Goal: Information Seeking & Learning: Learn about a topic

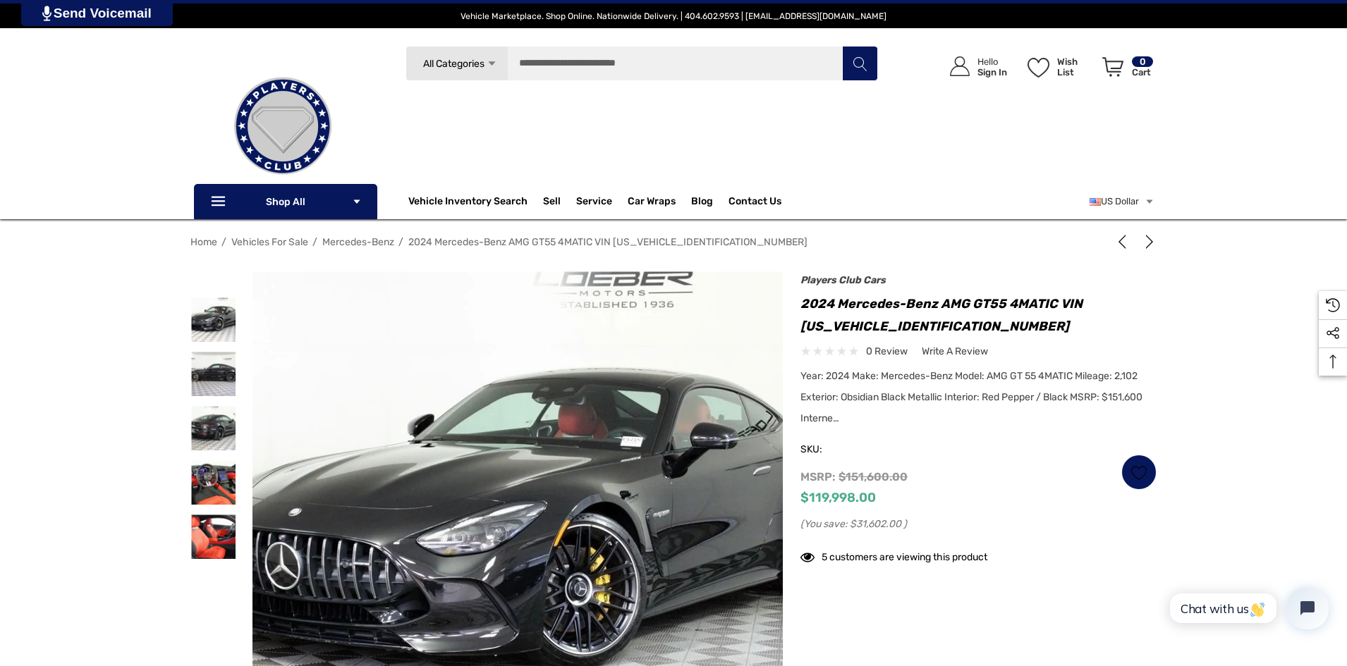
scroll to position [70, 0]
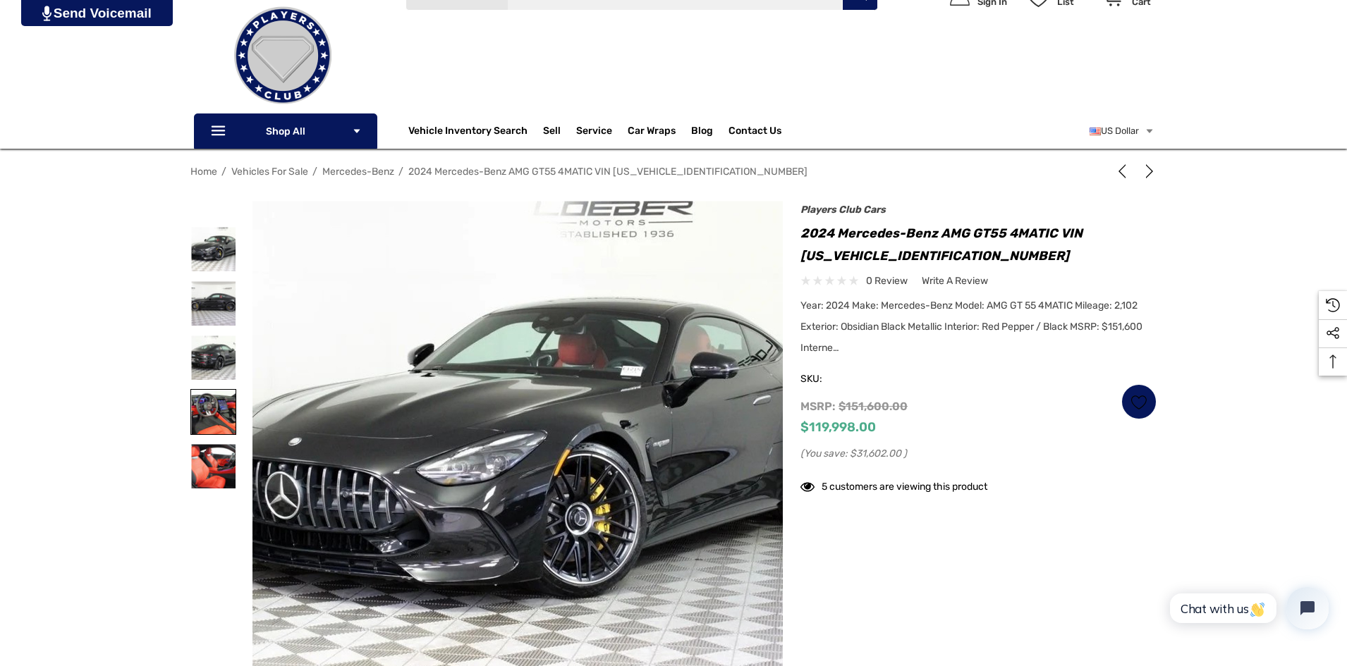
click at [214, 414] on img at bounding box center [213, 412] width 44 height 44
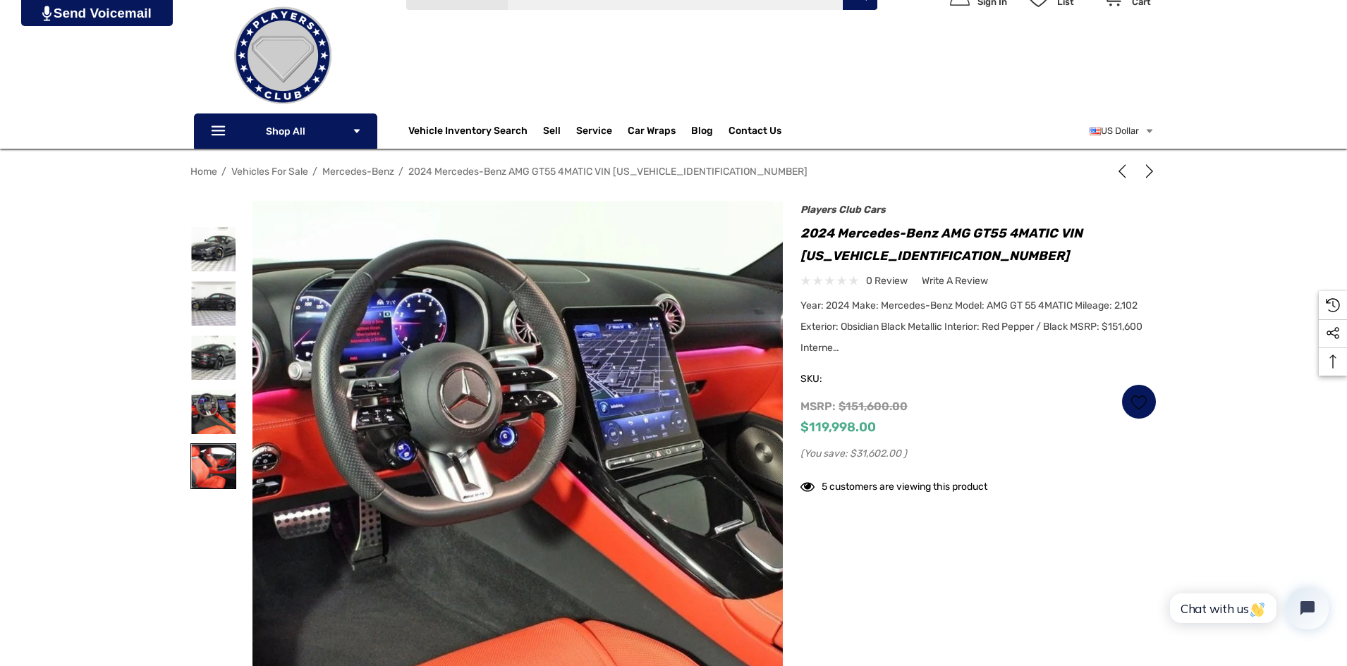
click at [234, 458] on img at bounding box center [213, 466] width 44 height 44
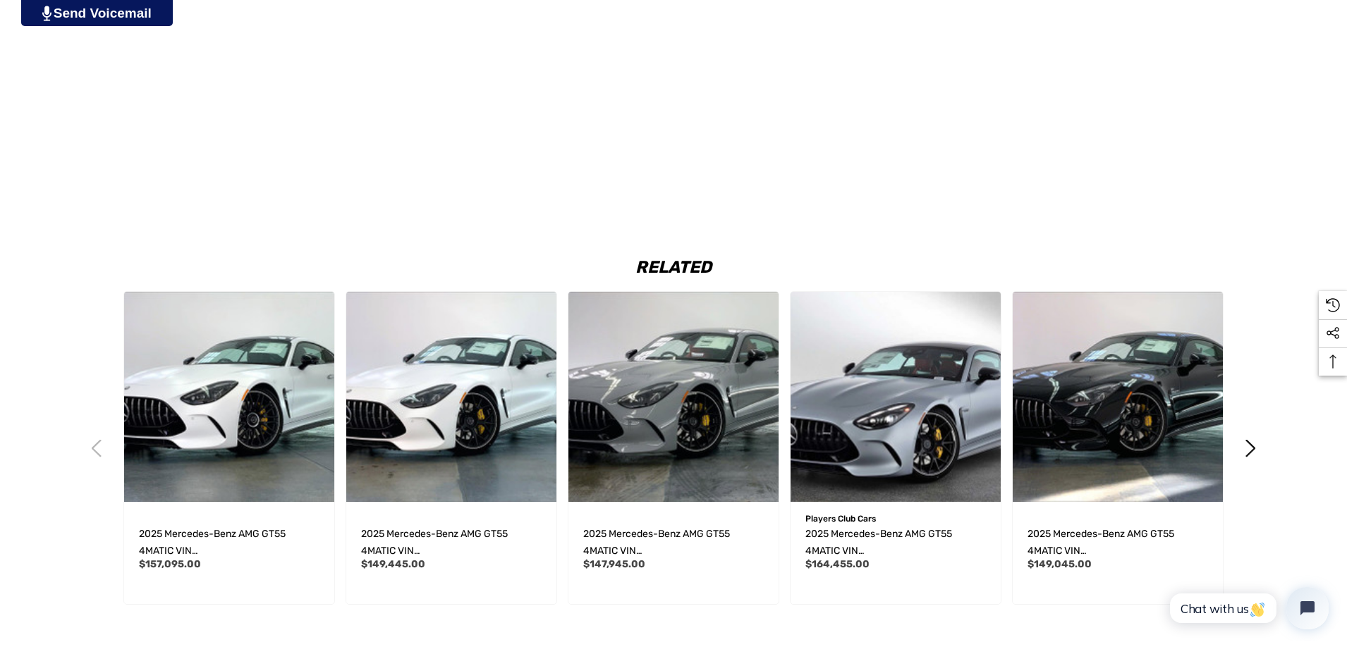
scroll to position [2635, 0]
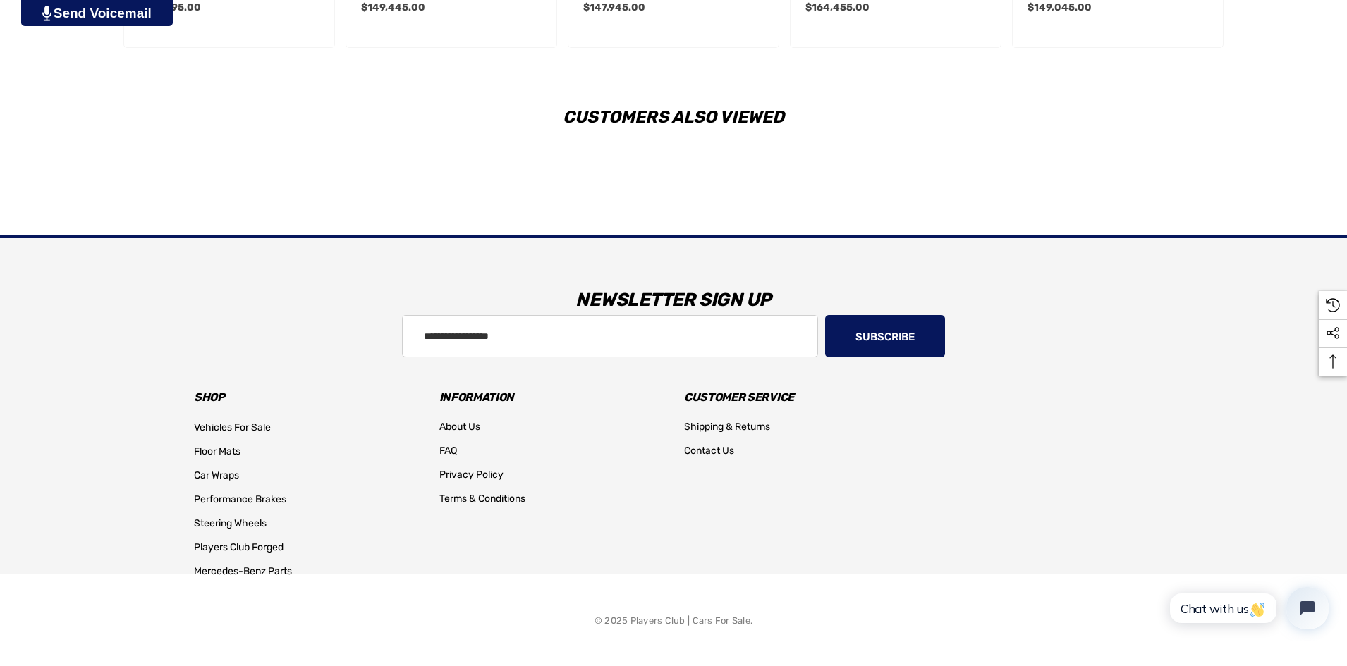
click at [472, 424] on span "About Us" at bounding box center [459, 427] width 41 height 12
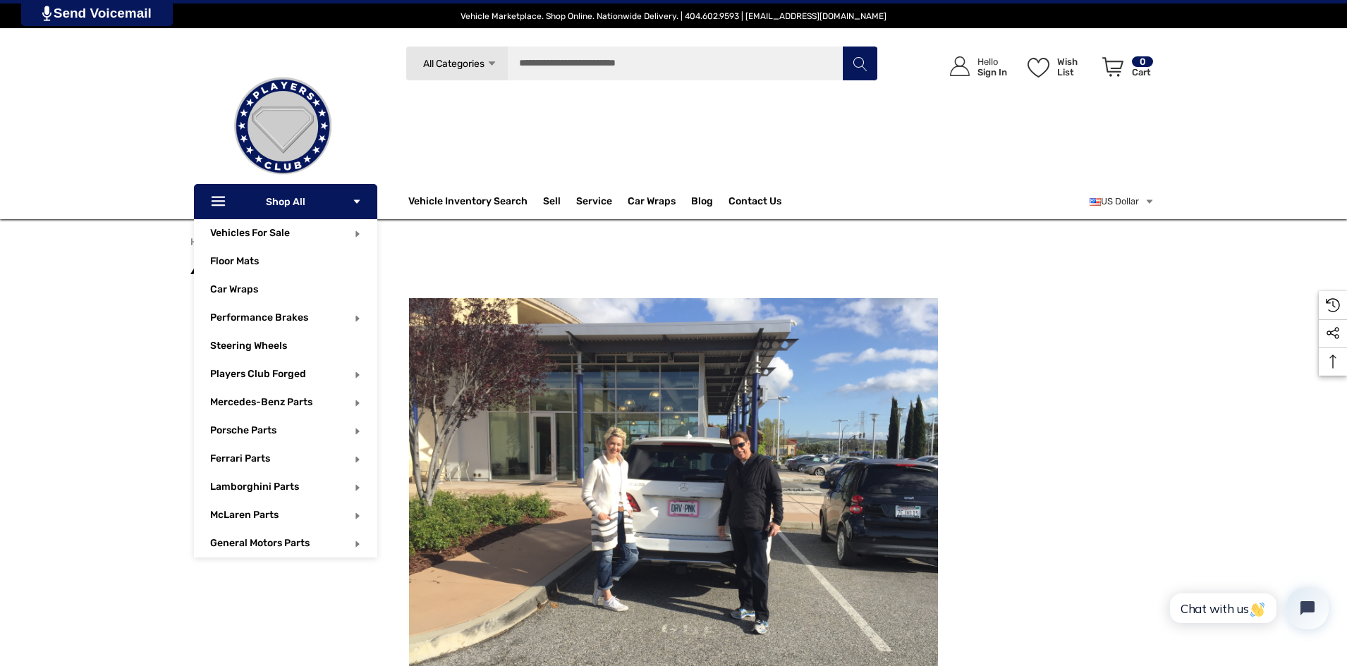
click at [300, 201] on p "Icon Line Icon Line Shop All Icon Arrow Down Icon Arrow Down" at bounding box center [285, 201] width 183 height 35
click at [293, 205] on p "Icon Line Icon Line Shop All Icon Arrow Down Icon Arrow Down" at bounding box center [285, 201] width 183 height 35
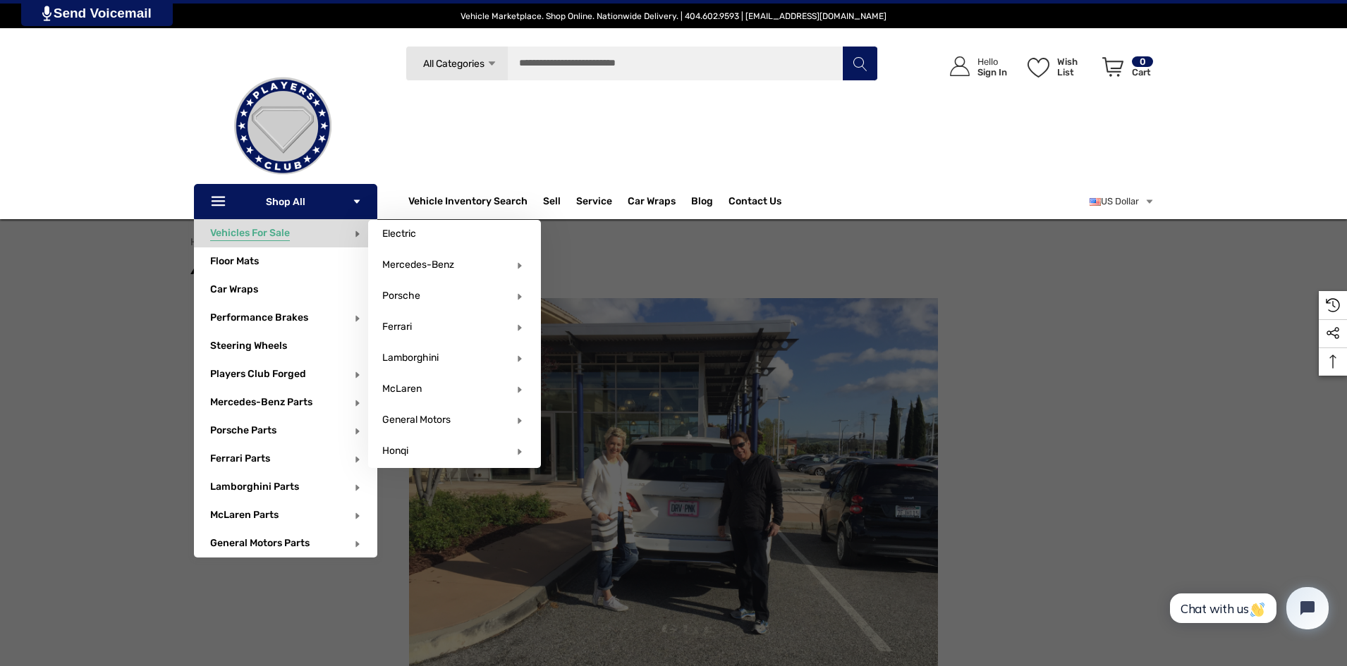
click at [232, 235] on span "Vehicles For Sale" at bounding box center [250, 235] width 80 height 16
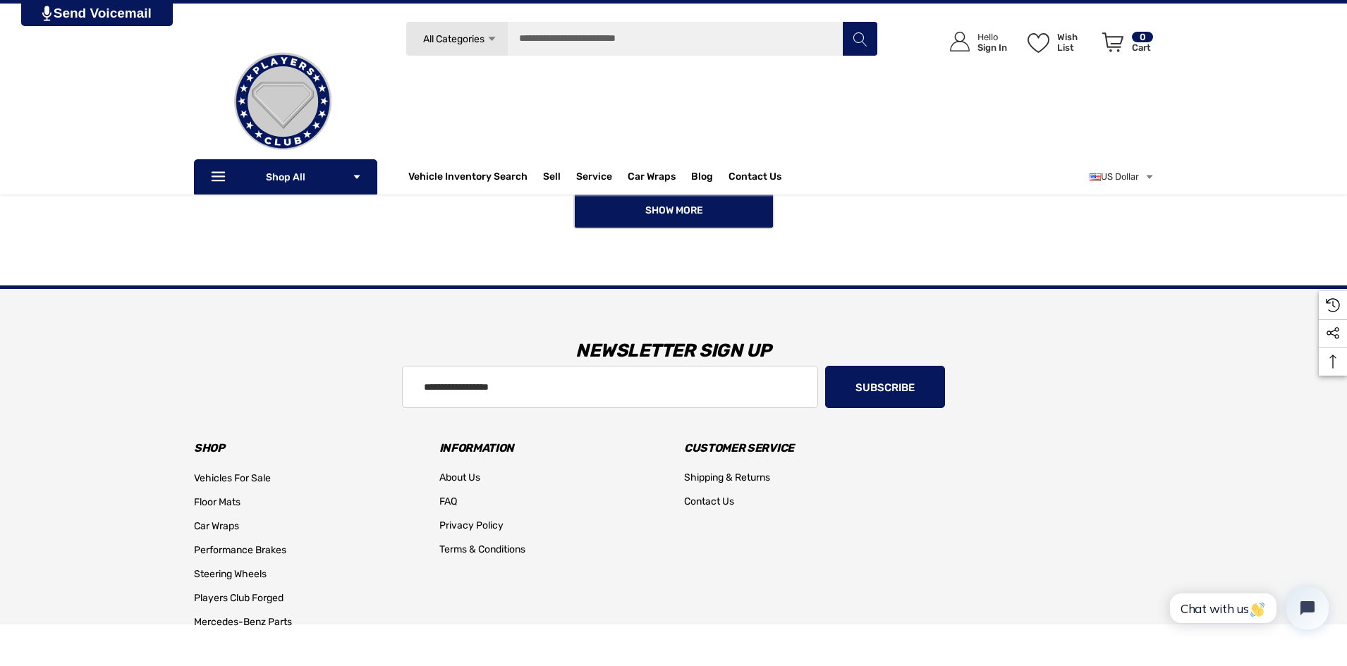
scroll to position [1528, 0]
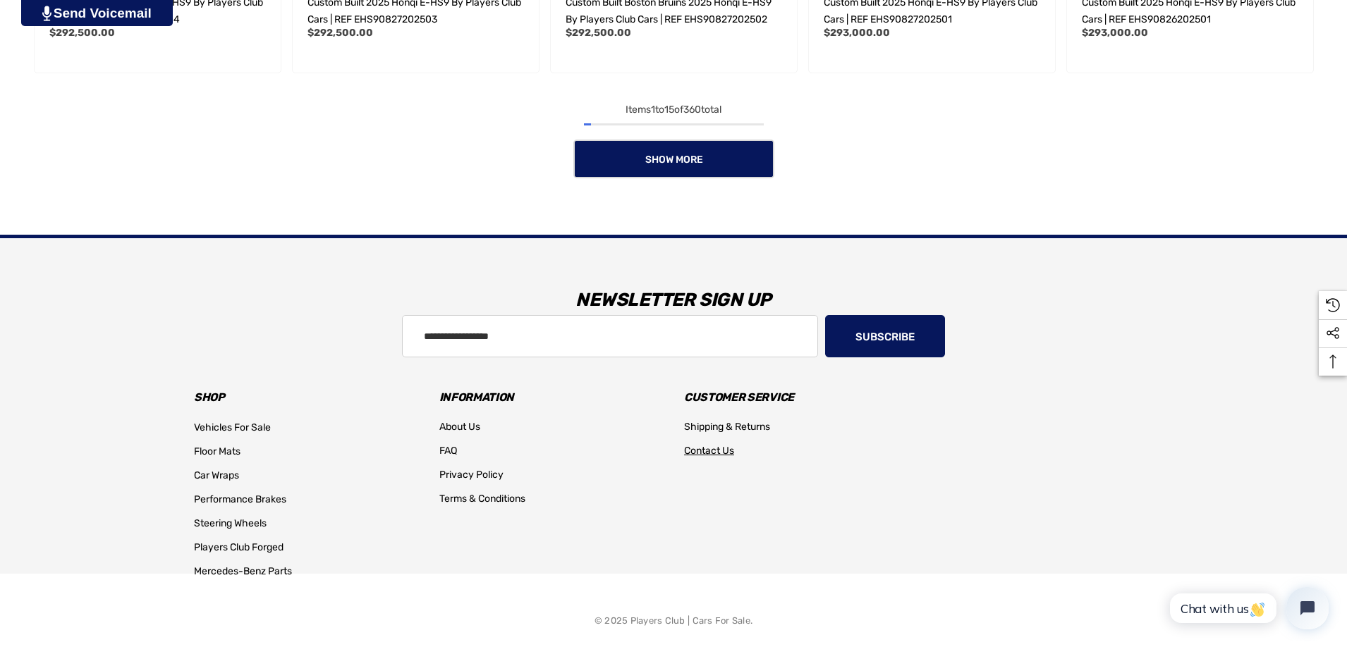
click at [715, 453] on span "Contact Us" at bounding box center [709, 451] width 50 height 12
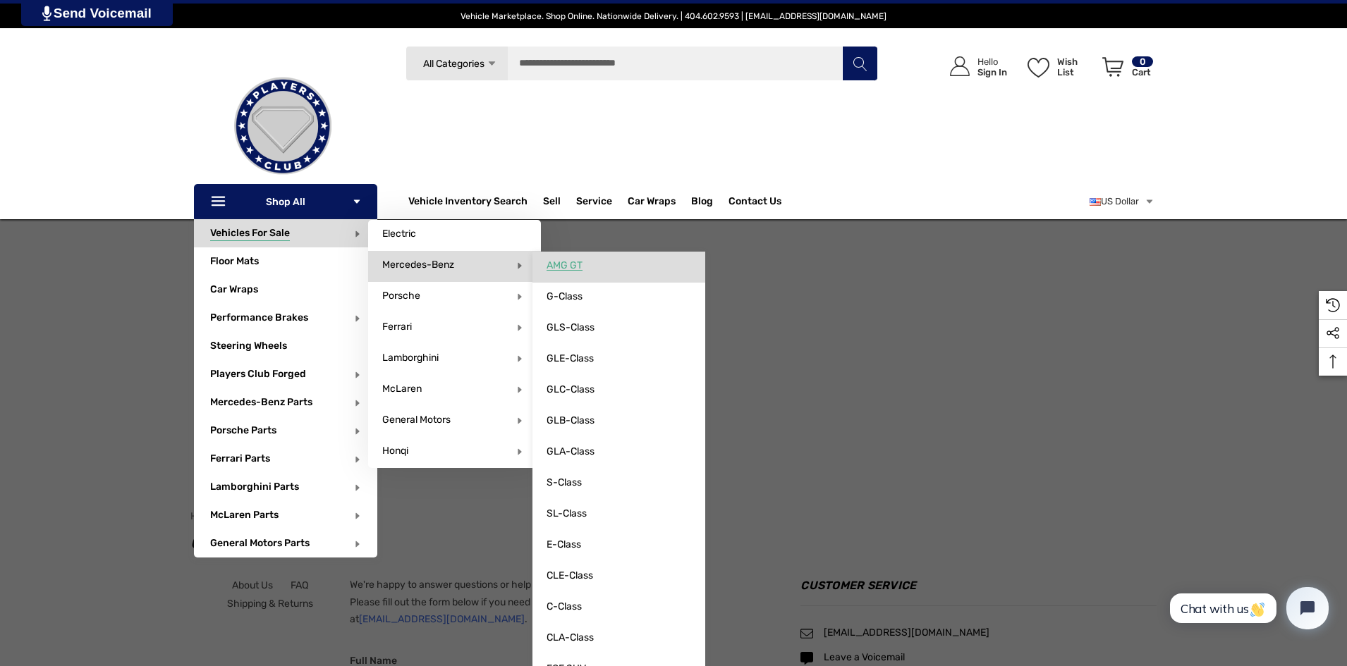
click at [581, 266] on span "AMG GT" at bounding box center [564, 265] width 36 height 13
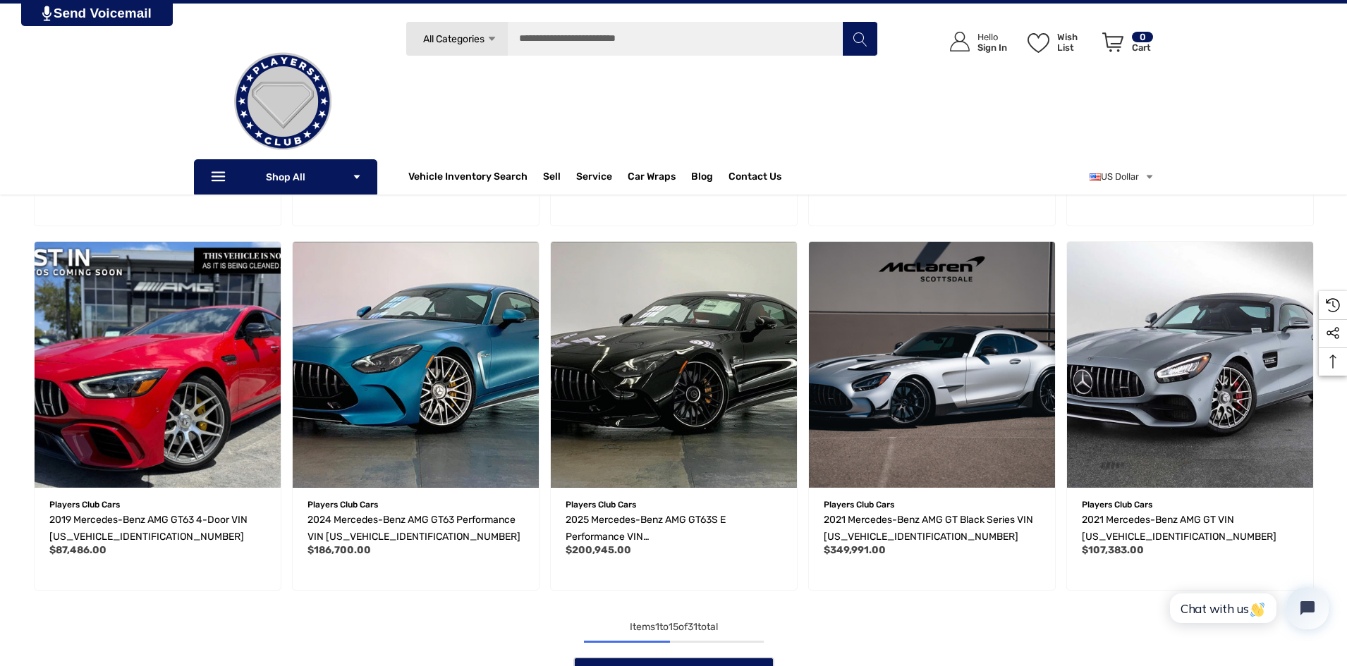
scroll to position [987, 0]
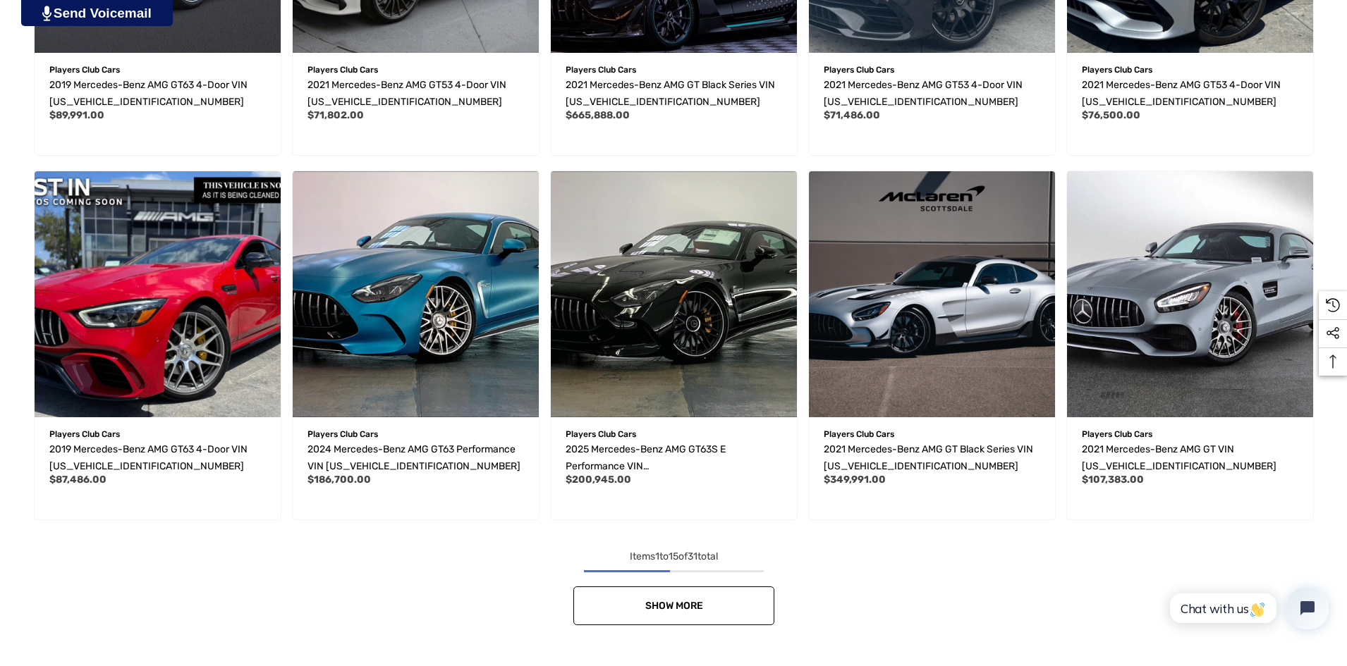
click at [730, 606] on link "Show More" at bounding box center [673, 606] width 201 height 39
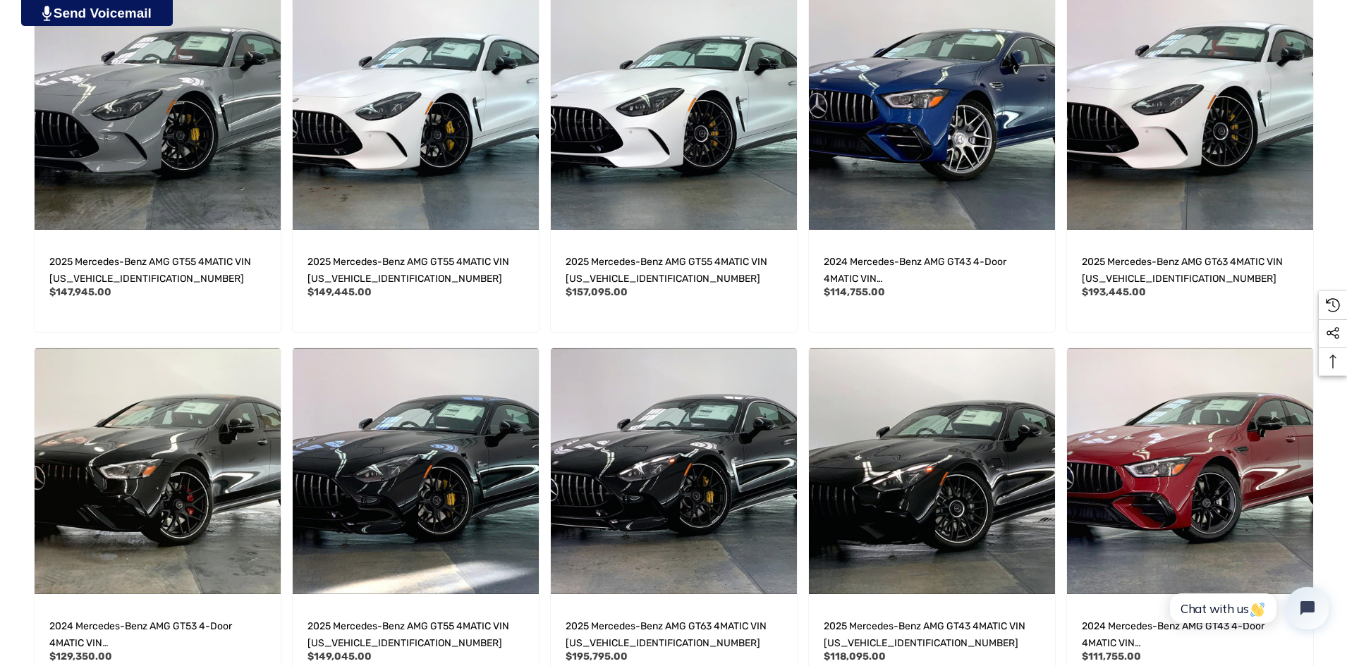
scroll to position [2044, 0]
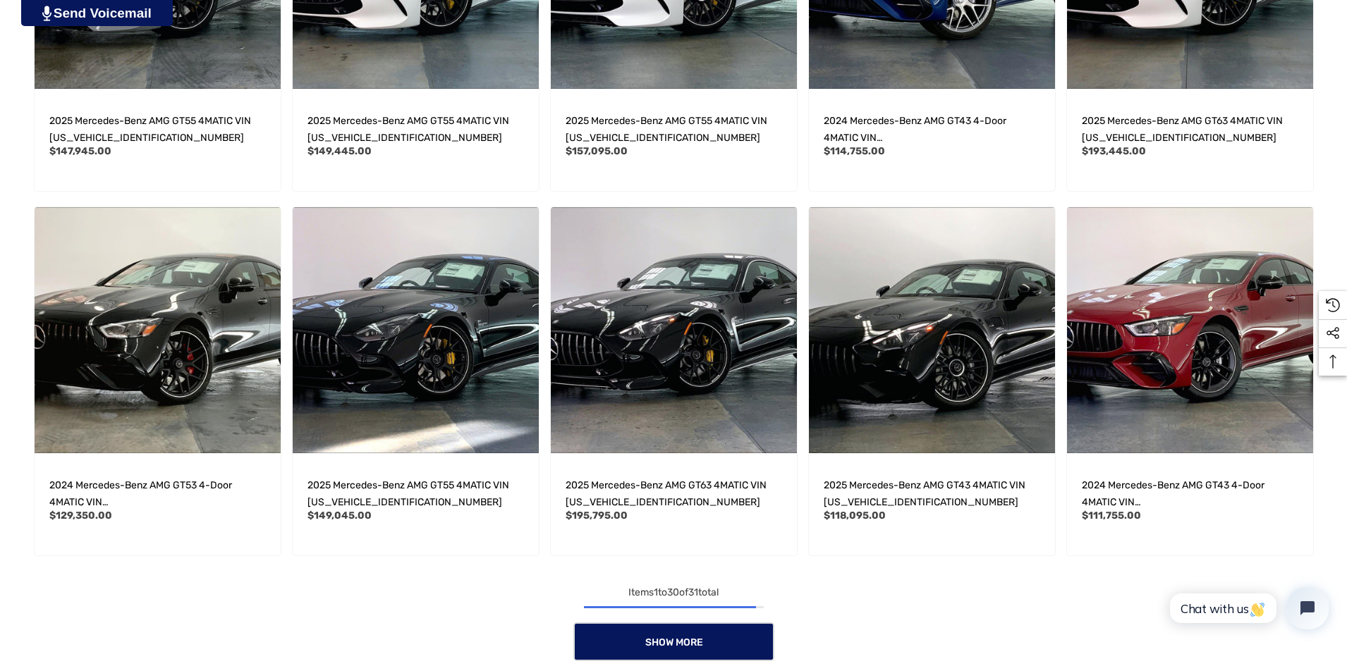
drag, startPoint x: 835, startPoint y: 600, endPoint x: 830, endPoint y: 577, distance: 23.1
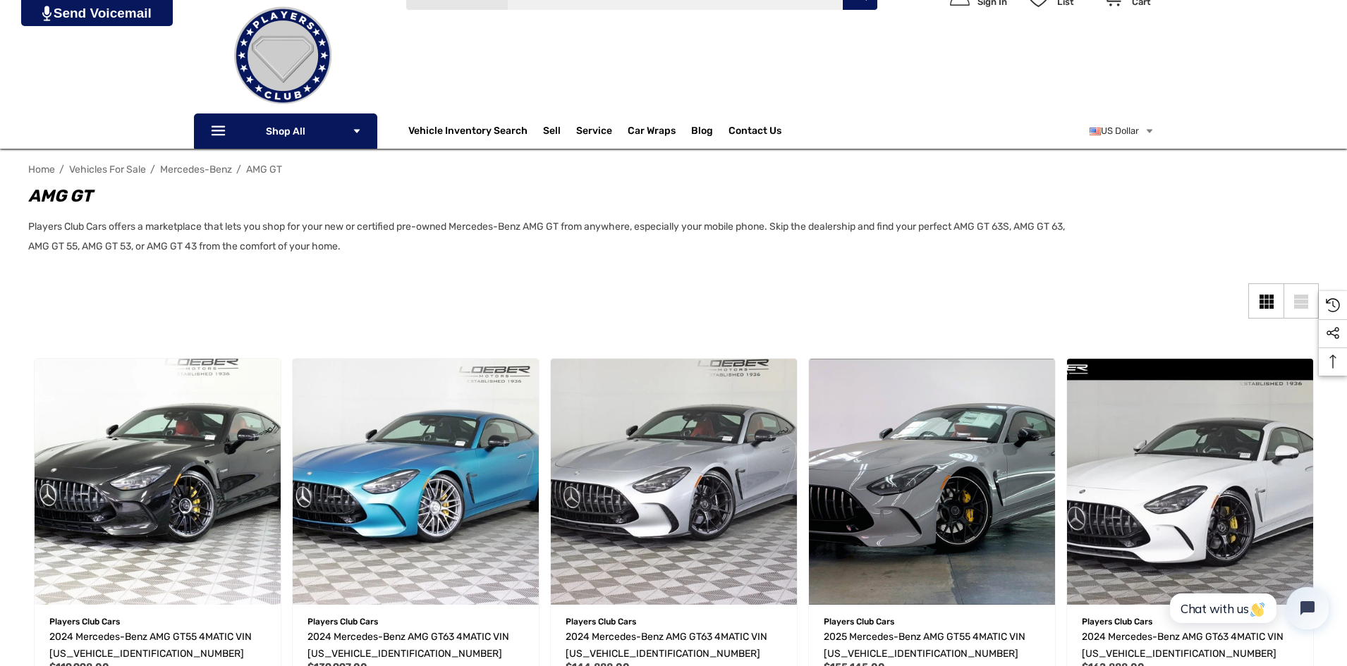
scroll to position [141, 0]
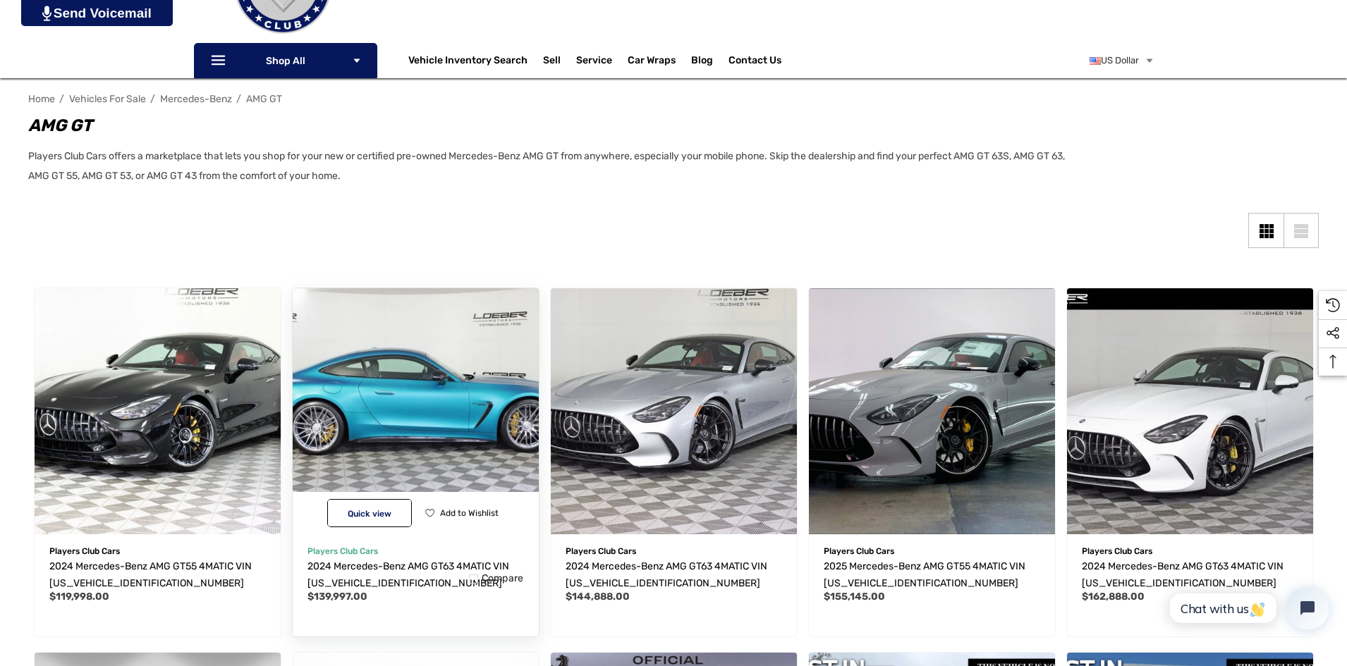
click at [405, 352] on img "2024 Mercedes-Benz AMG GT63 4MATIC VIN W1KRJ7JB0RF001906,$139,997.00\a" at bounding box center [415, 411] width 271 height 271
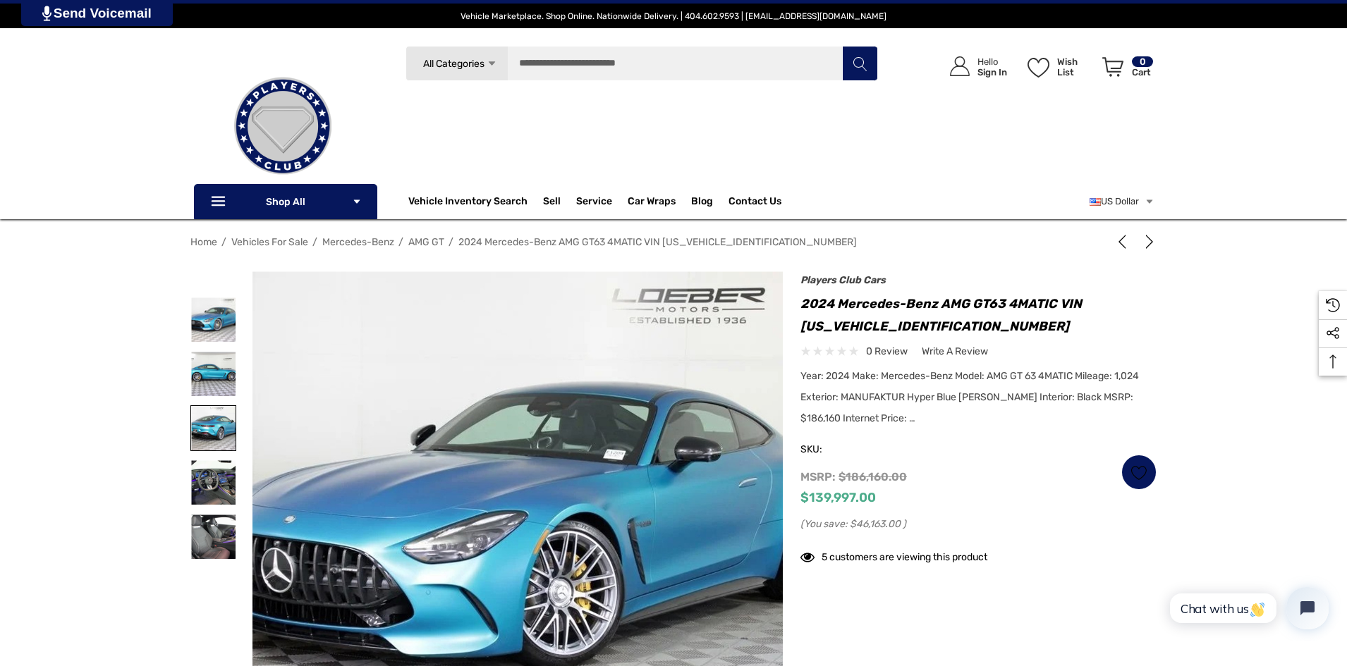
click at [221, 414] on img at bounding box center [213, 428] width 44 height 44
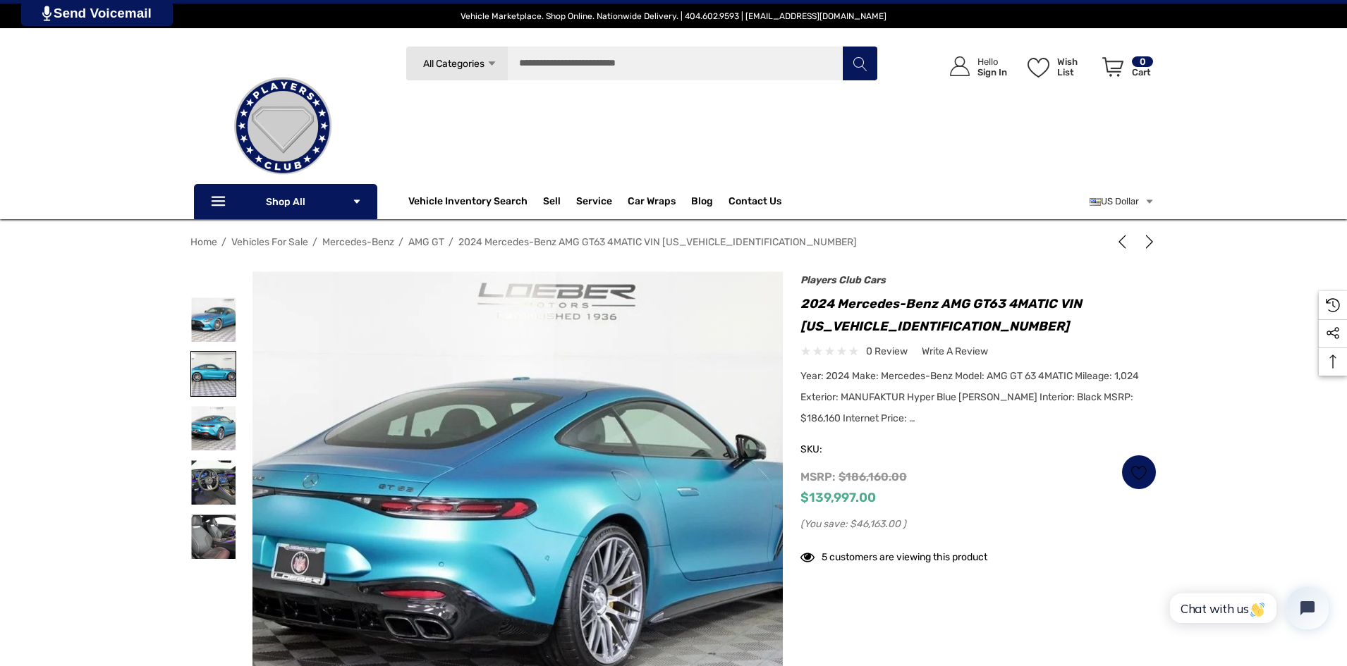
click at [208, 377] on img at bounding box center [213, 374] width 44 height 44
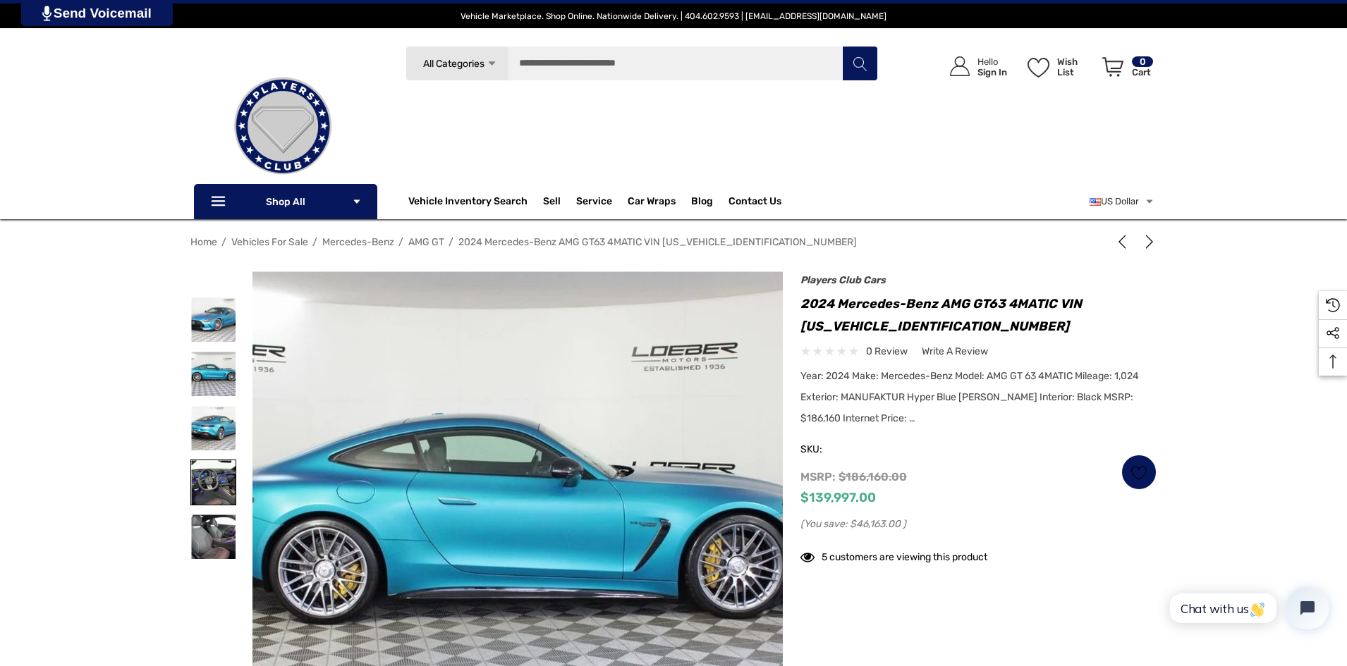
click at [217, 494] on img at bounding box center [213, 482] width 44 height 44
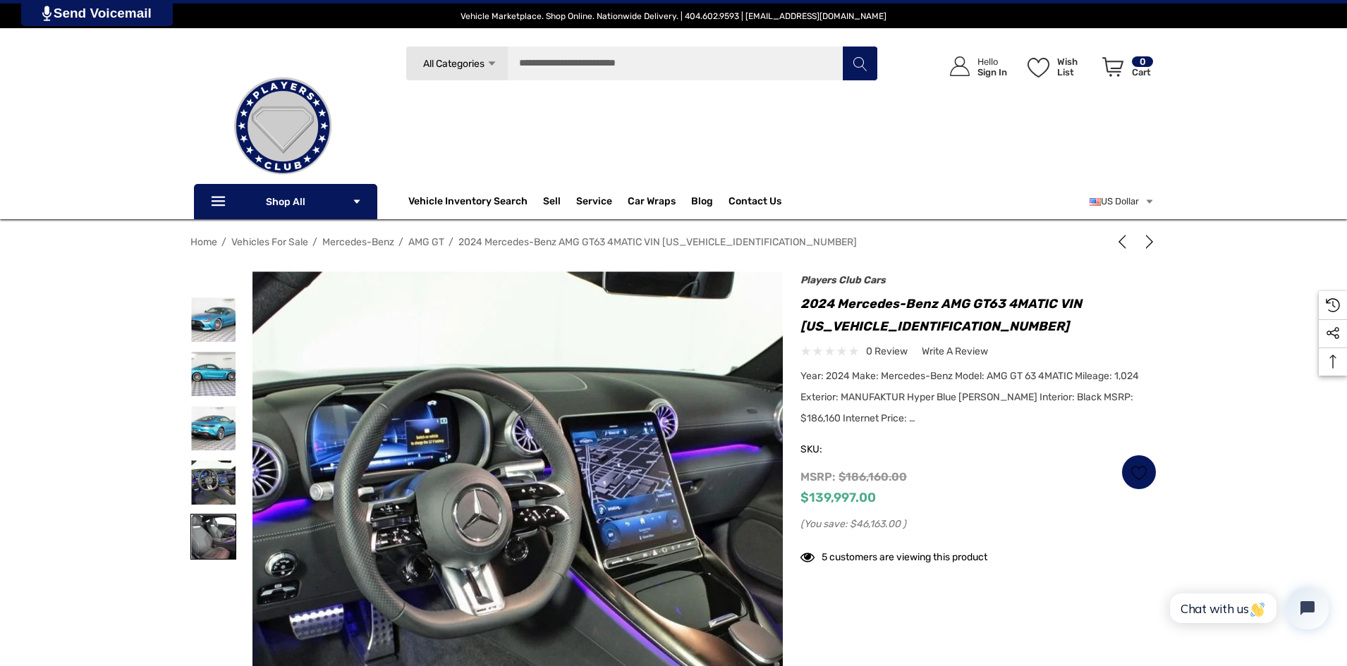
click at [232, 551] on img at bounding box center [213, 537] width 44 height 44
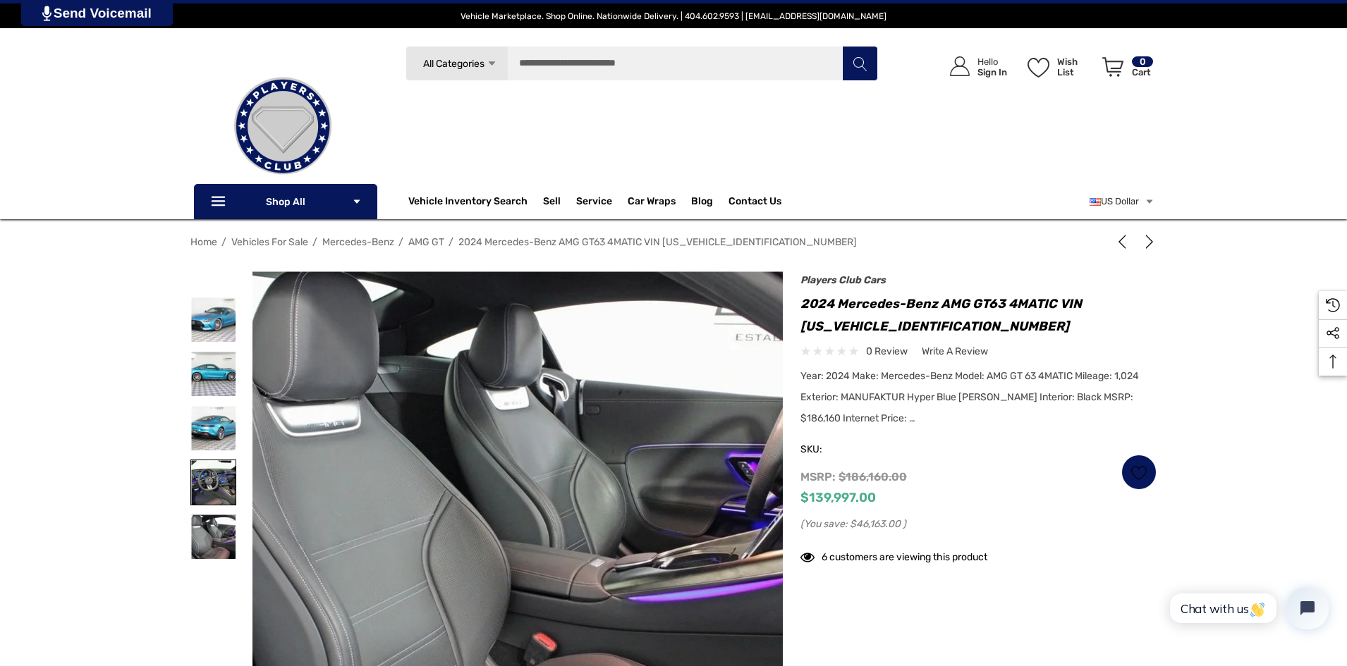
click at [214, 493] on img at bounding box center [213, 482] width 44 height 44
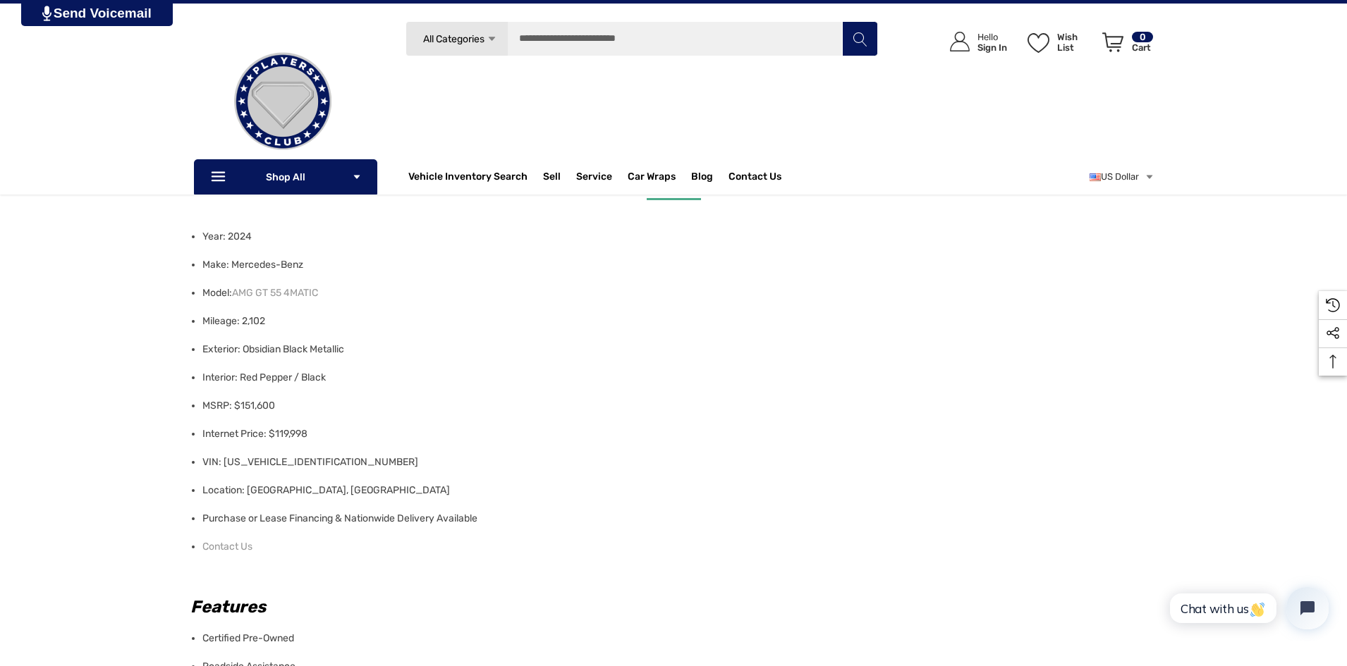
scroll to position [572, 0]
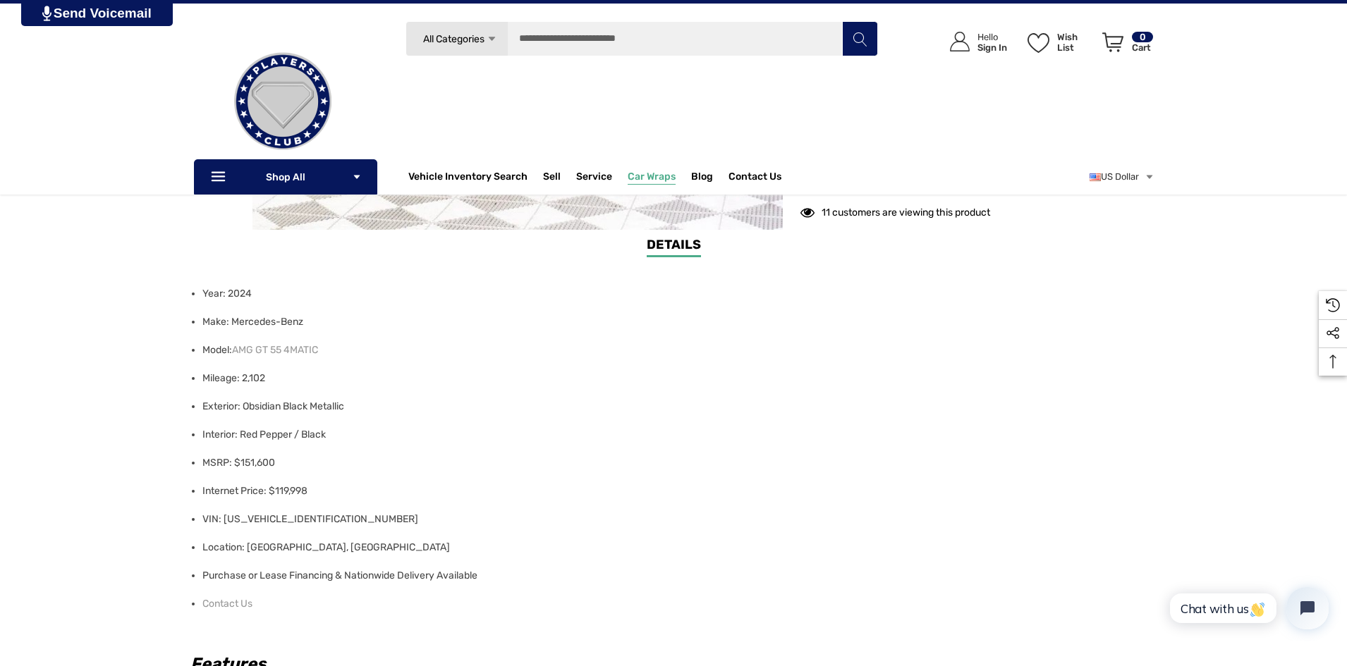
click at [658, 179] on span "Car Wraps" at bounding box center [651, 179] width 48 height 16
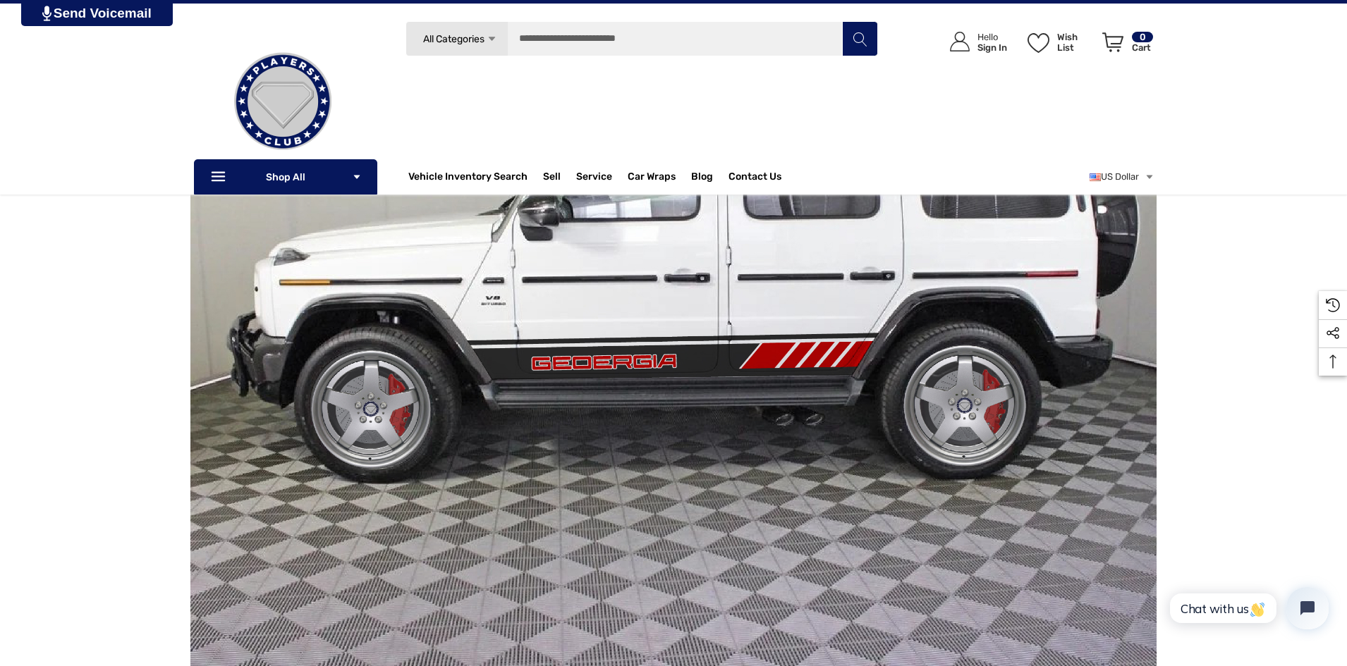
scroll to position [282, 0]
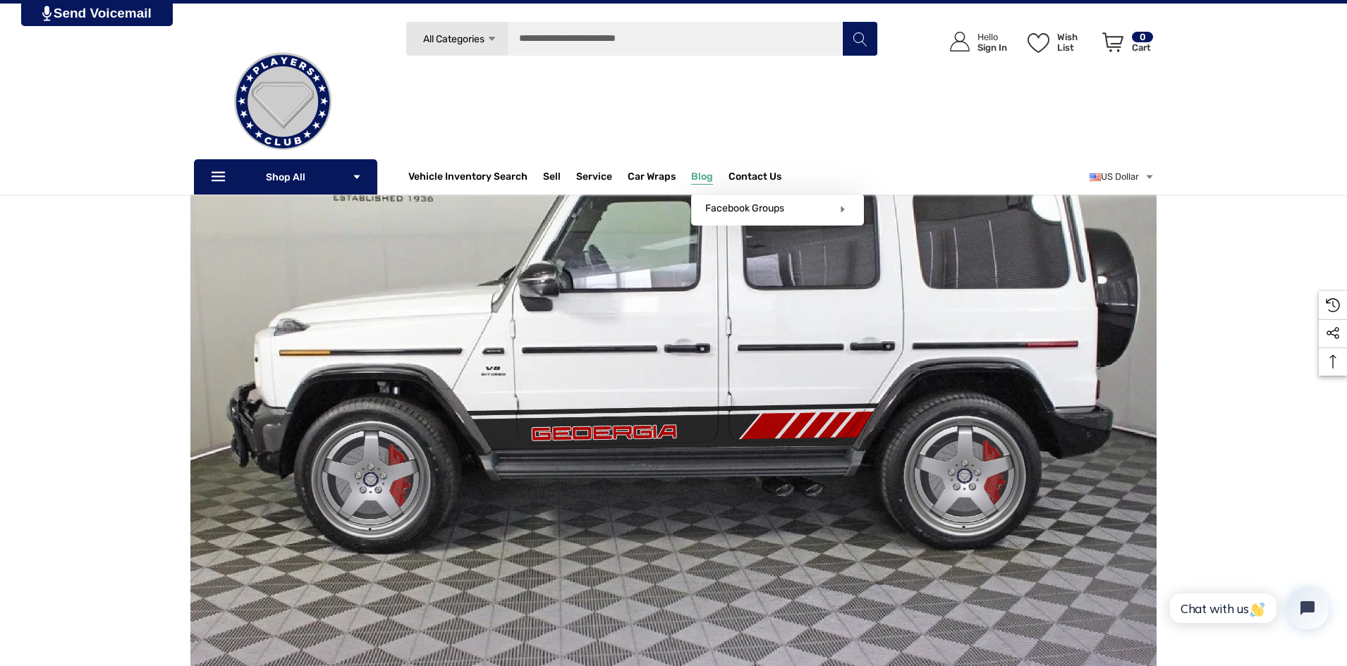
click at [694, 178] on span "Blog" at bounding box center [702, 179] width 22 height 16
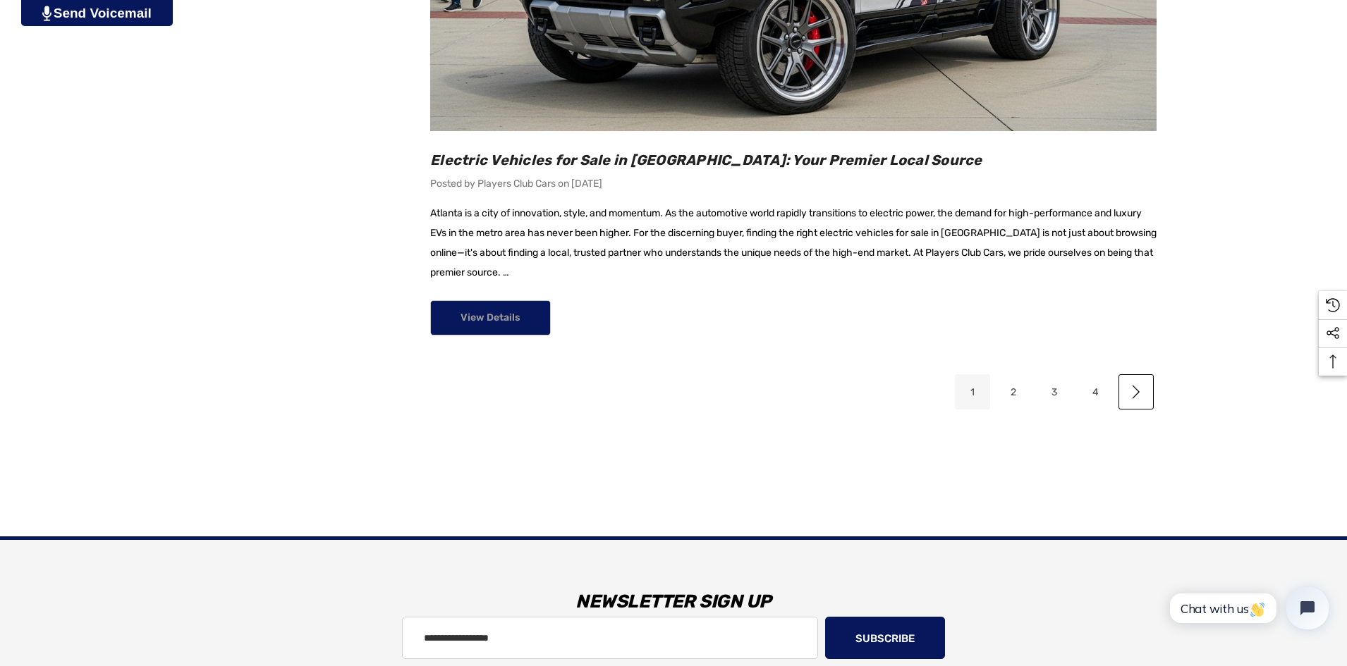
scroll to position [2071, 0]
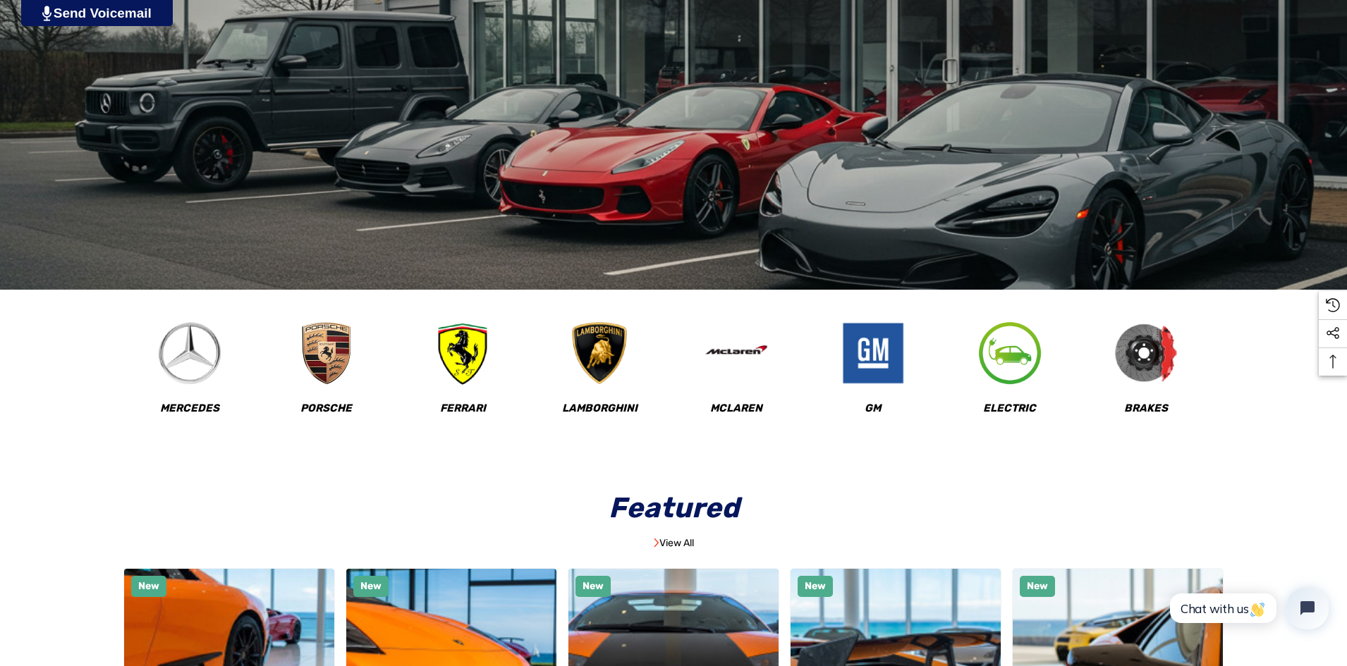
scroll to position [423, 0]
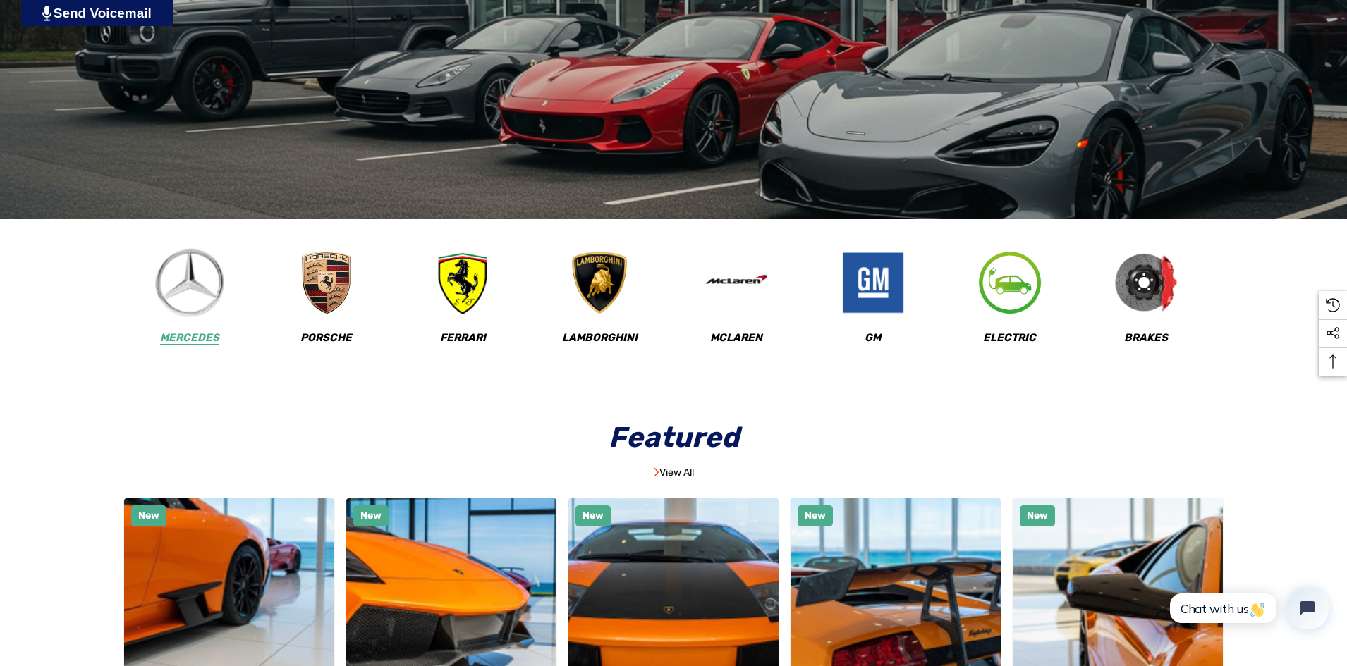
click at [175, 290] on img at bounding box center [189, 283] width 70 height 70
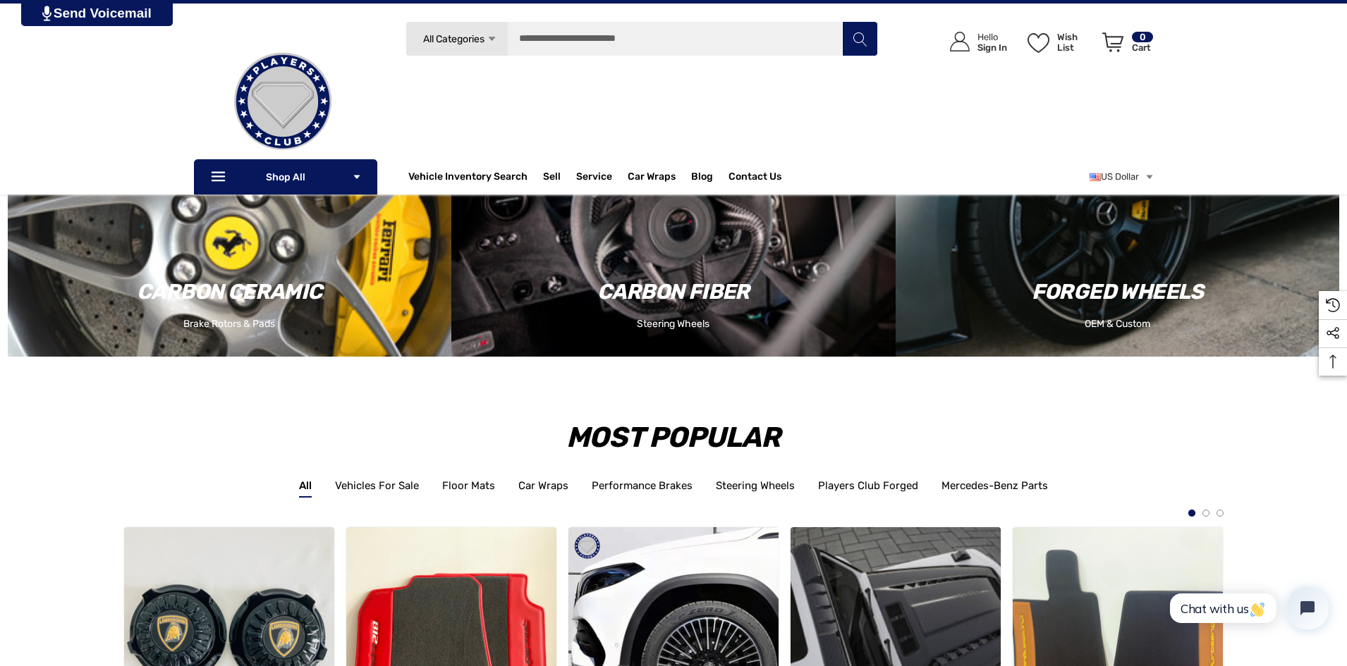
scroll to position [1531, 0]
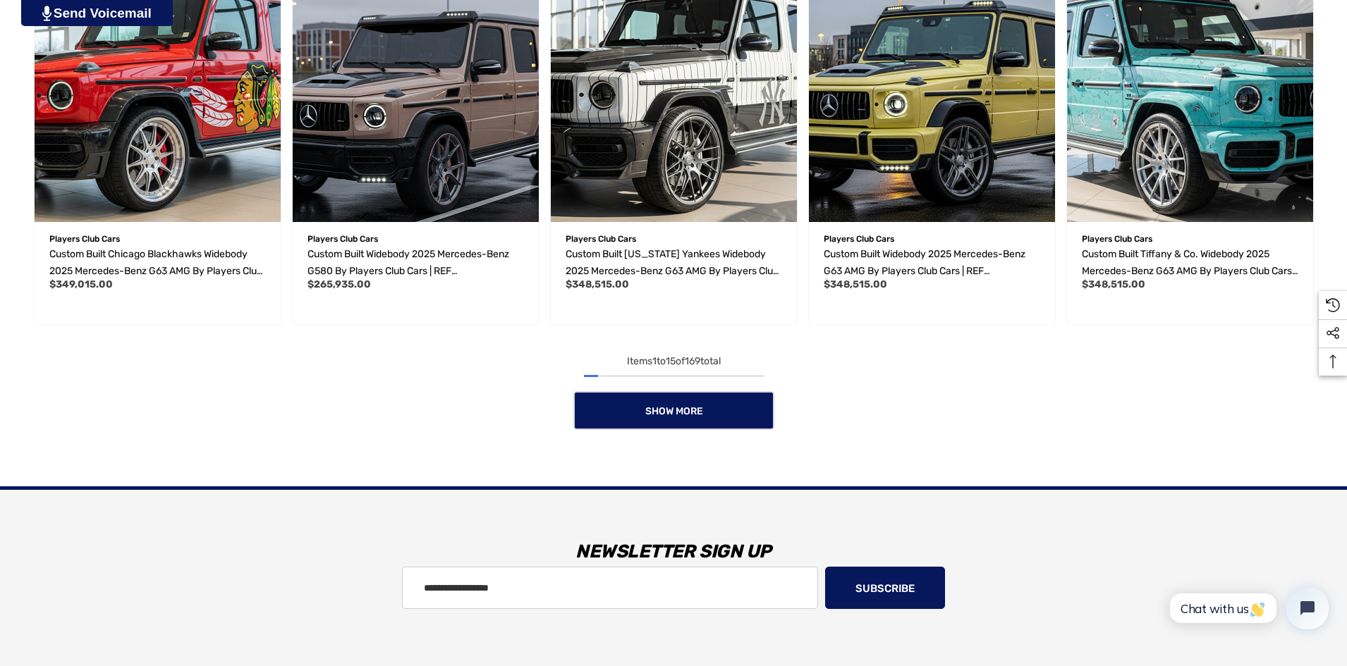
scroll to position [1259, 0]
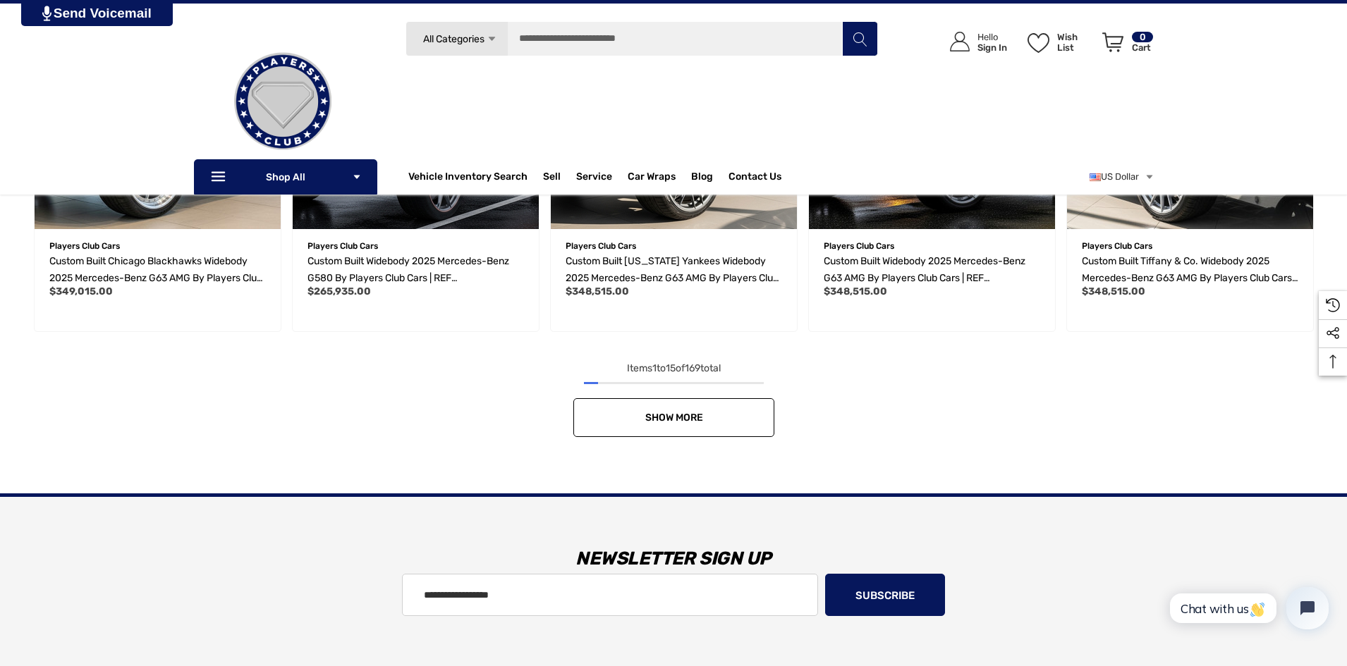
click at [709, 422] on link "Show More" at bounding box center [673, 417] width 201 height 39
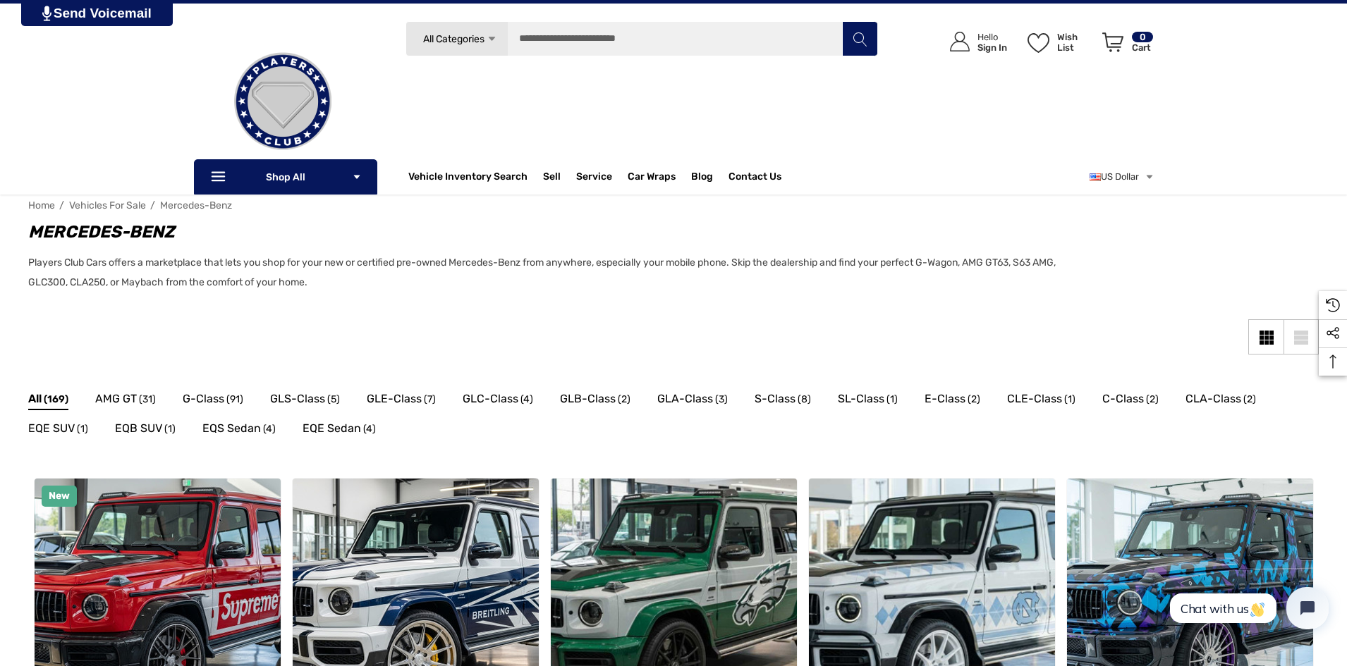
scroll to position [135, 0]
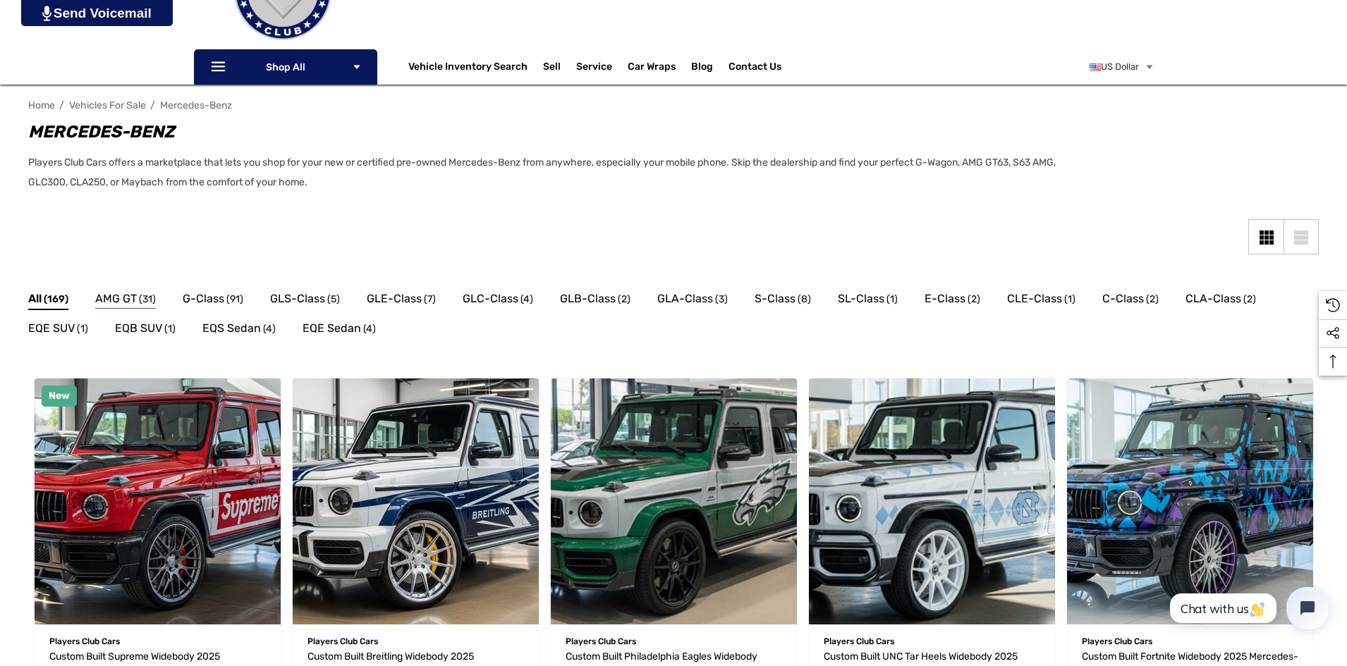
click at [145, 301] on span "(31)" at bounding box center [147, 299] width 17 height 18
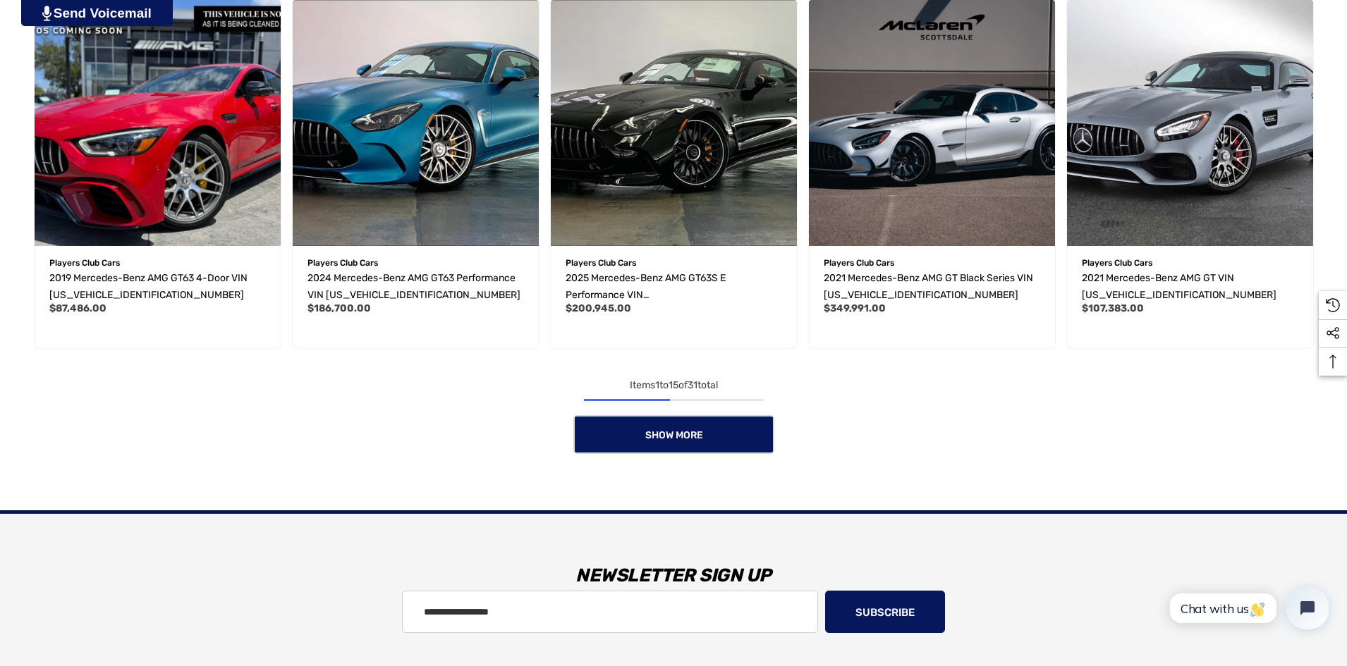
scroll to position [1141, 0]
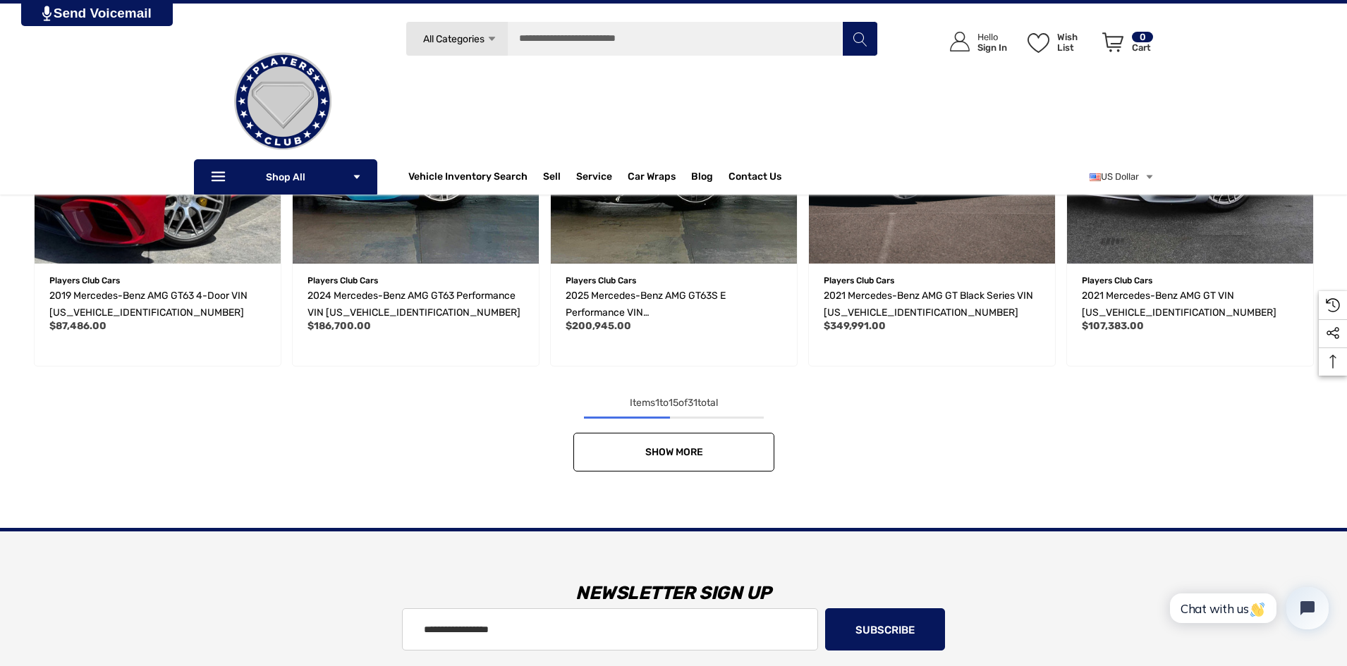
click at [758, 470] on link "Show More" at bounding box center [673, 452] width 201 height 39
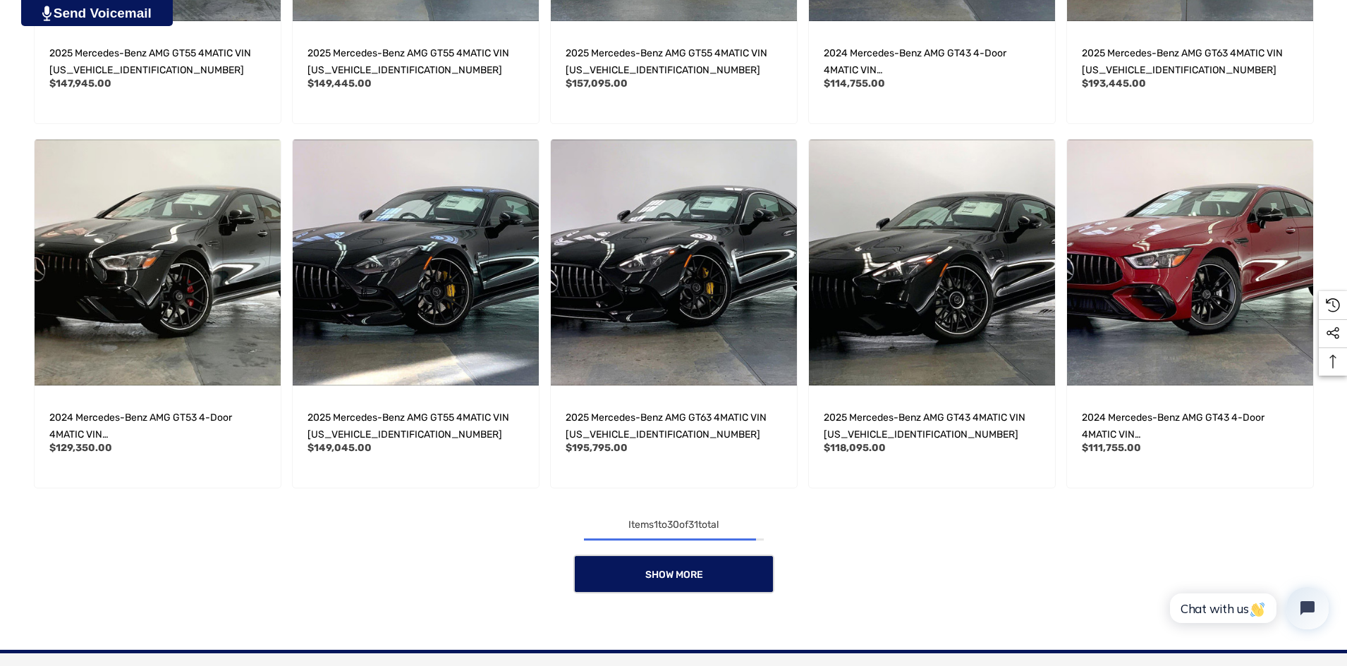
scroll to position [2274, 0]
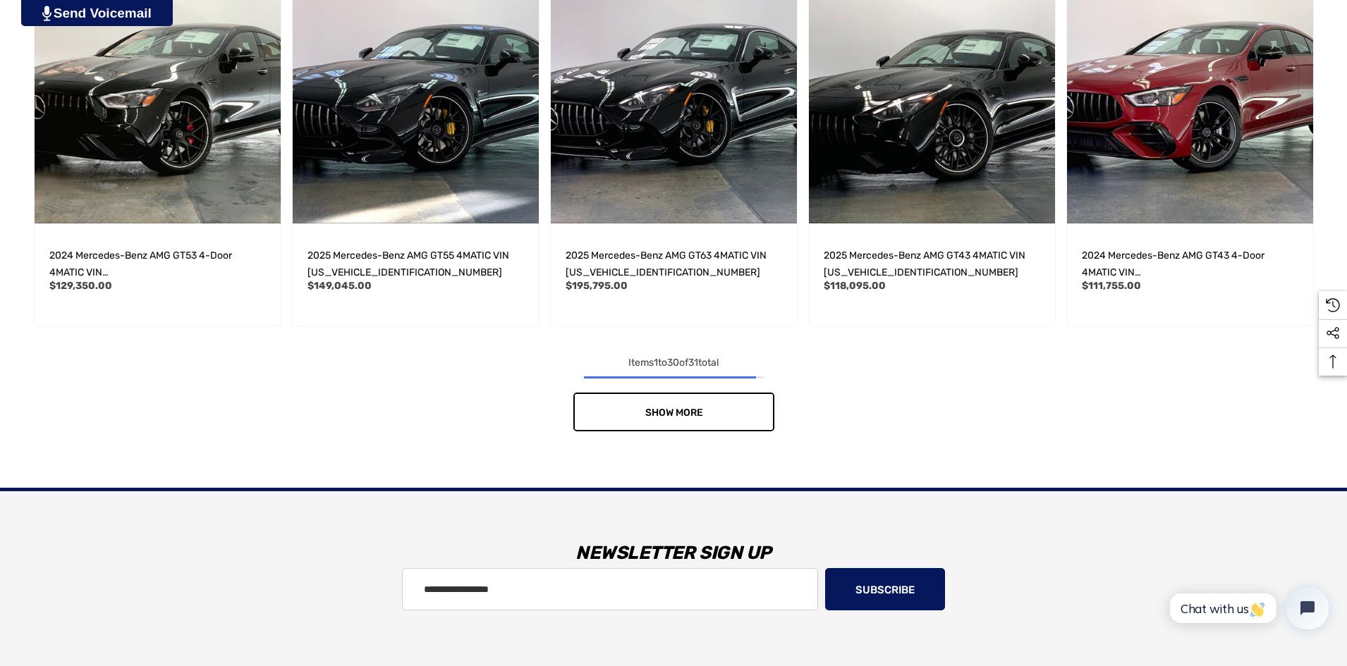
click at [663, 424] on link "Show More" at bounding box center [673, 412] width 201 height 39
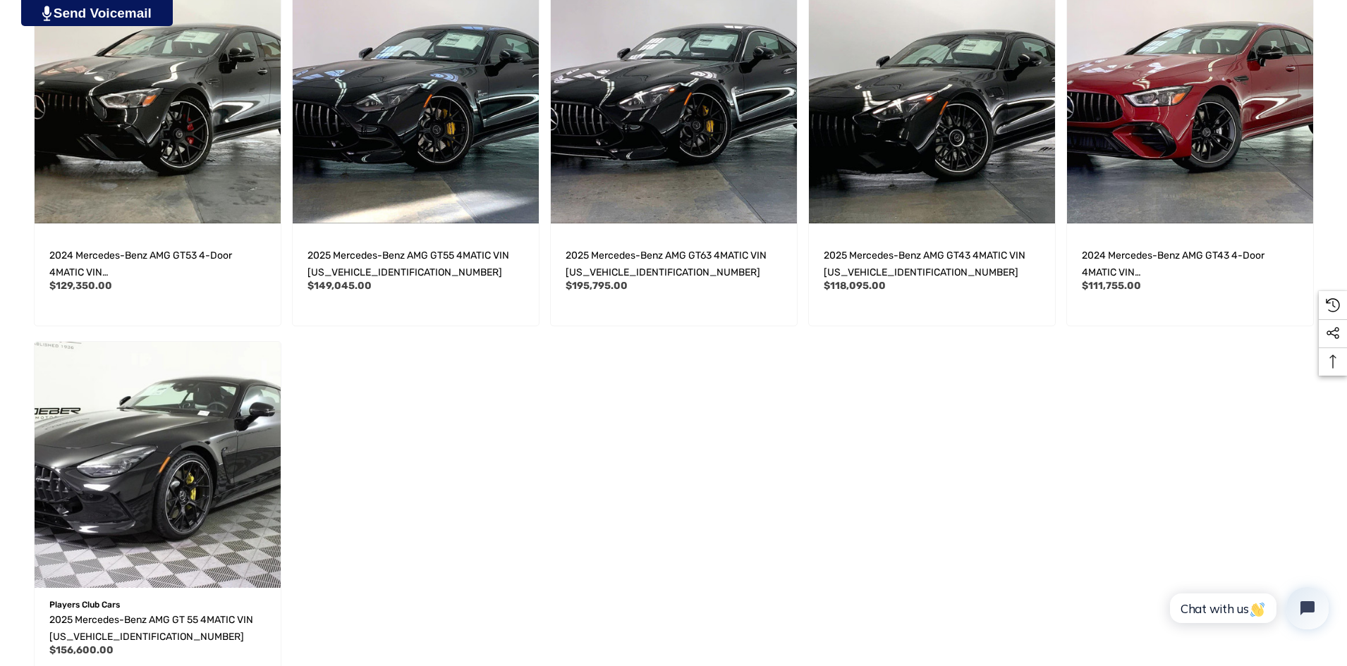
scroll to position [2345, 0]
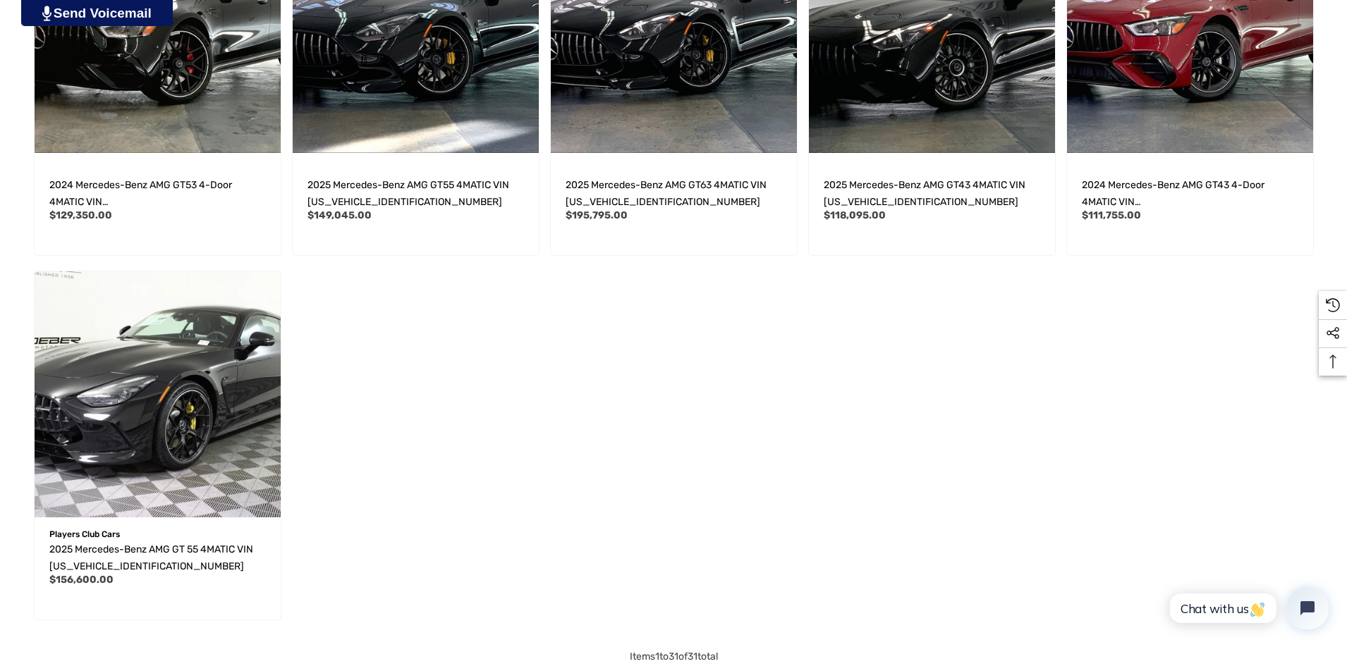
drag, startPoint x: 1145, startPoint y: 449, endPoint x: 1150, endPoint y: 419, distance: 30.0
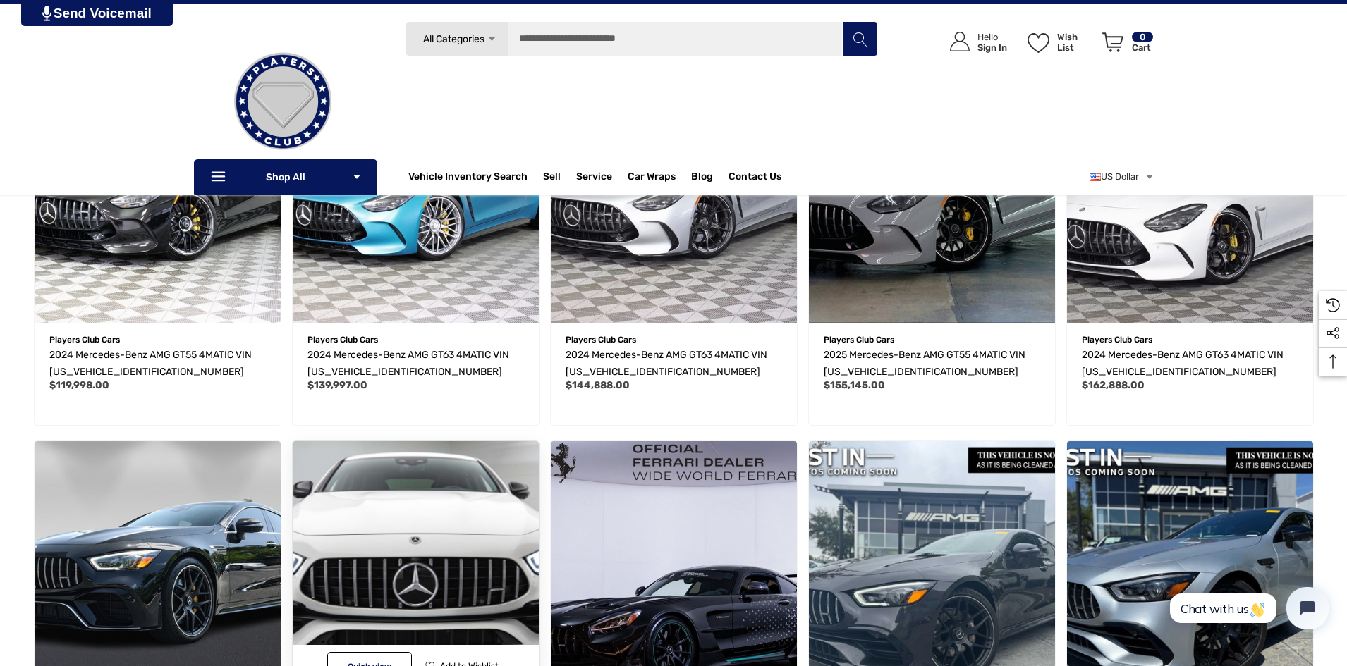
scroll to position [211, 0]
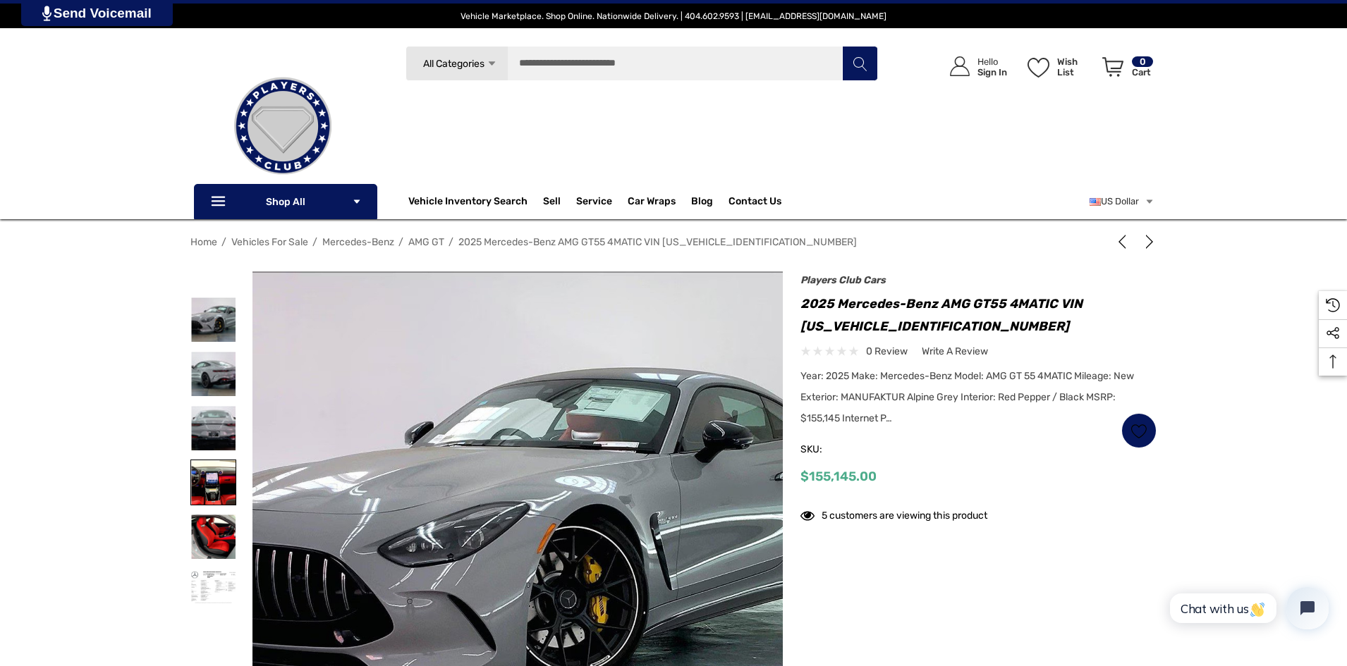
click at [208, 458] on div at bounding box center [213, 482] width 46 height 54
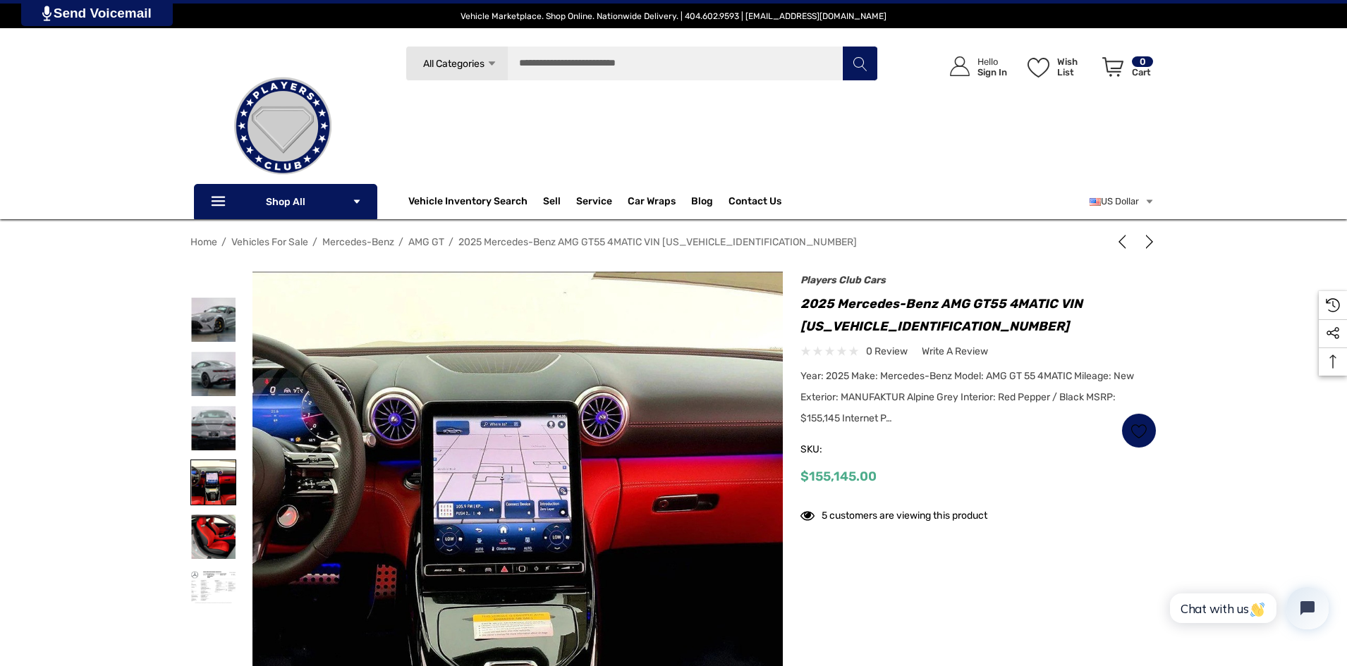
click at [208, 492] on img at bounding box center [213, 482] width 44 height 44
click at [219, 534] on img at bounding box center [213, 537] width 44 height 44
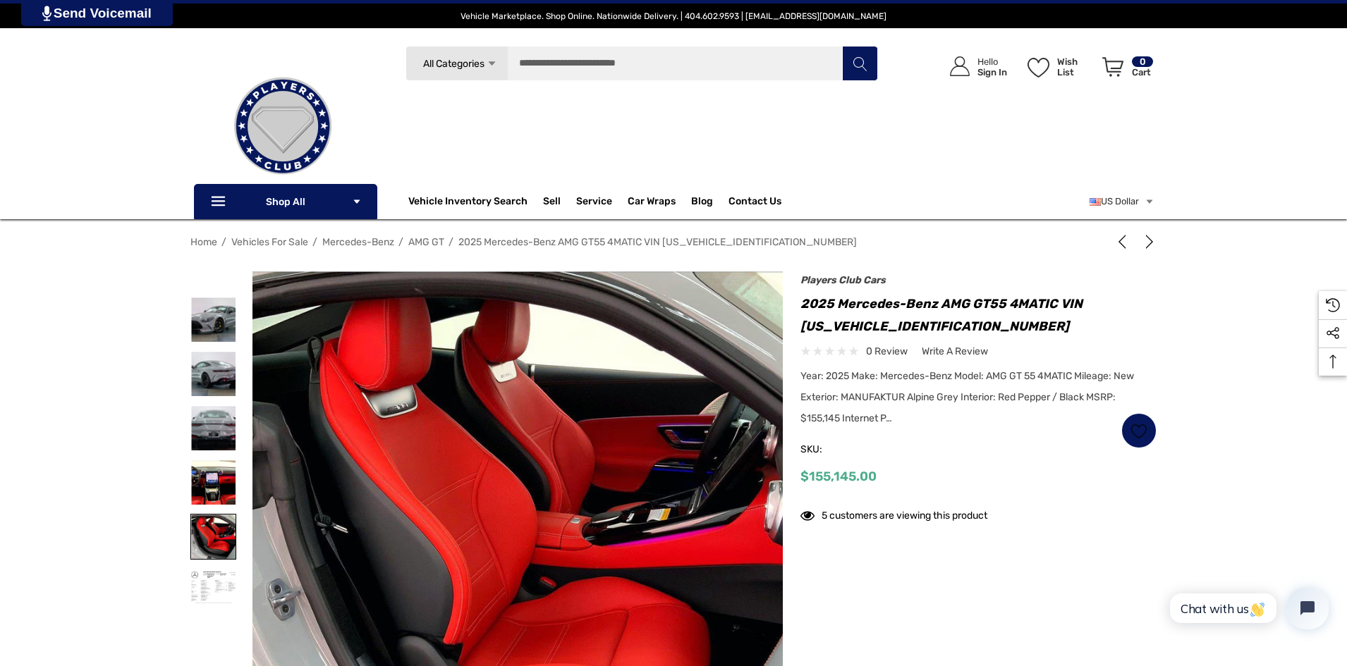
click at [217, 547] on img at bounding box center [213, 537] width 44 height 44
click at [211, 569] on img at bounding box center [213, 591] width 44 height 44
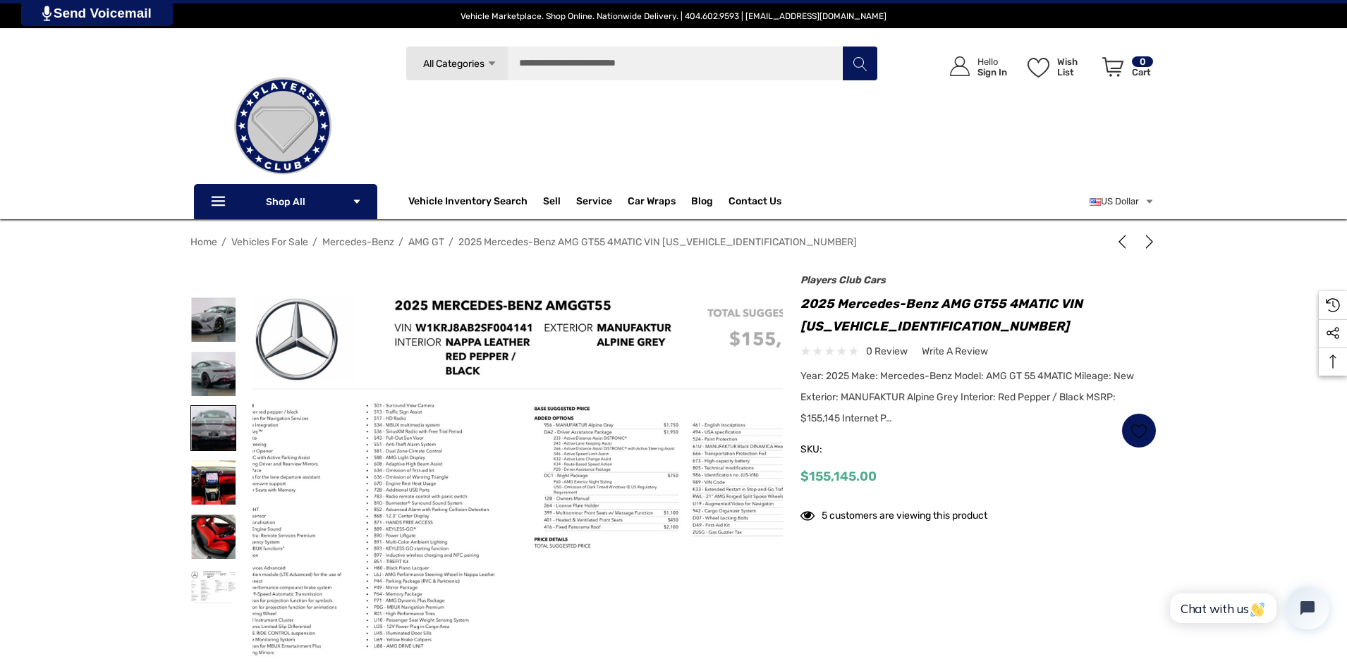
click at [220, 441] on img at bounding box center [213, 428] width 44 height 44
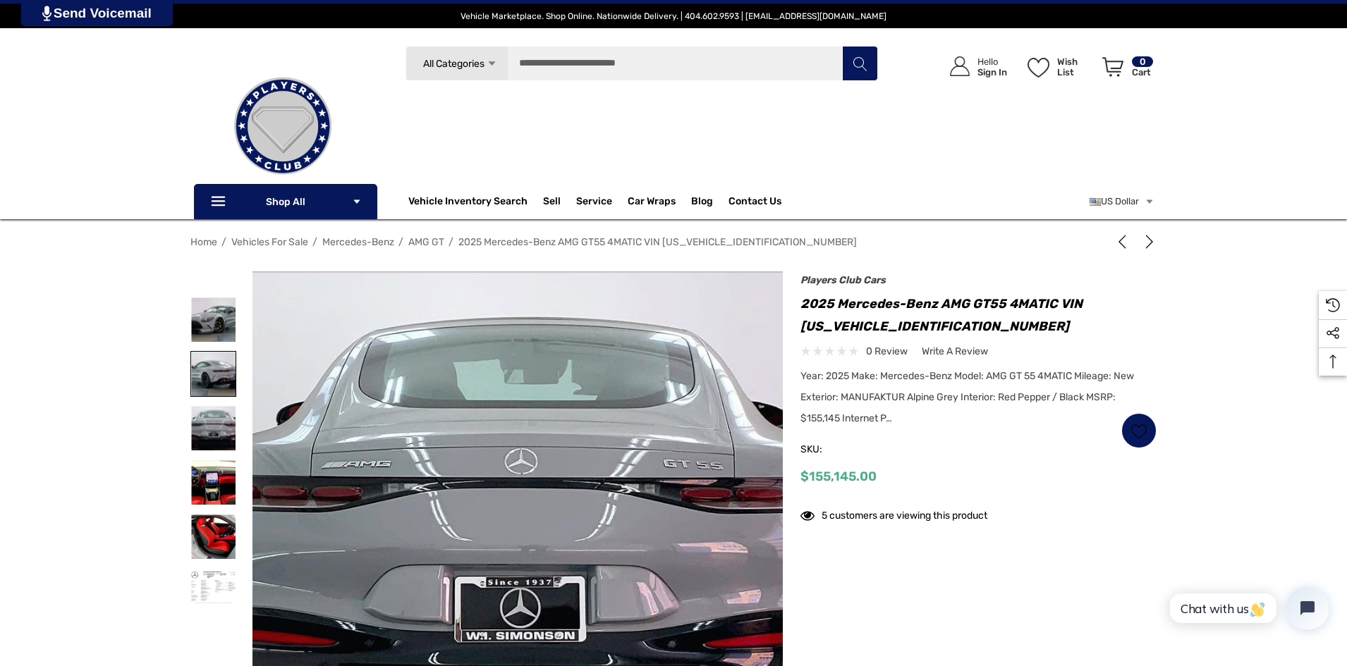
click at [234, 368] on img at bounding box center [213, 374] width 44 height 44
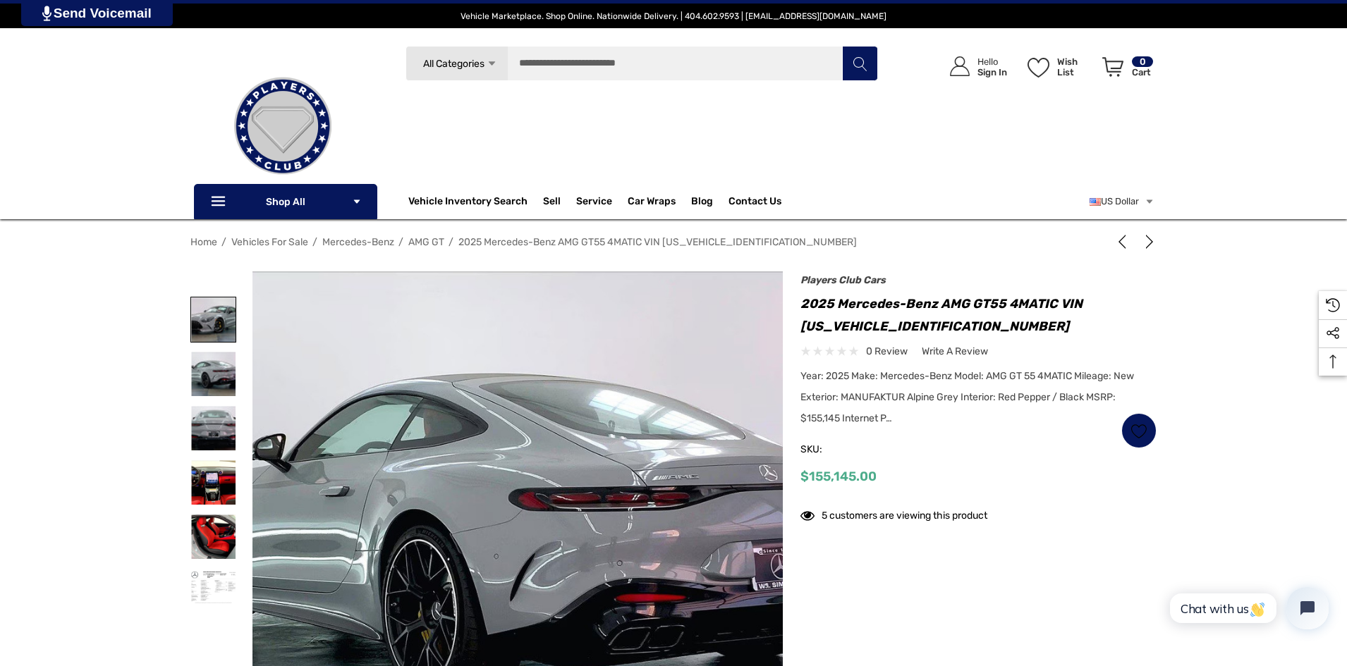
click at [218, 318] on img at bounding box center [213, 320] width 44 height 44
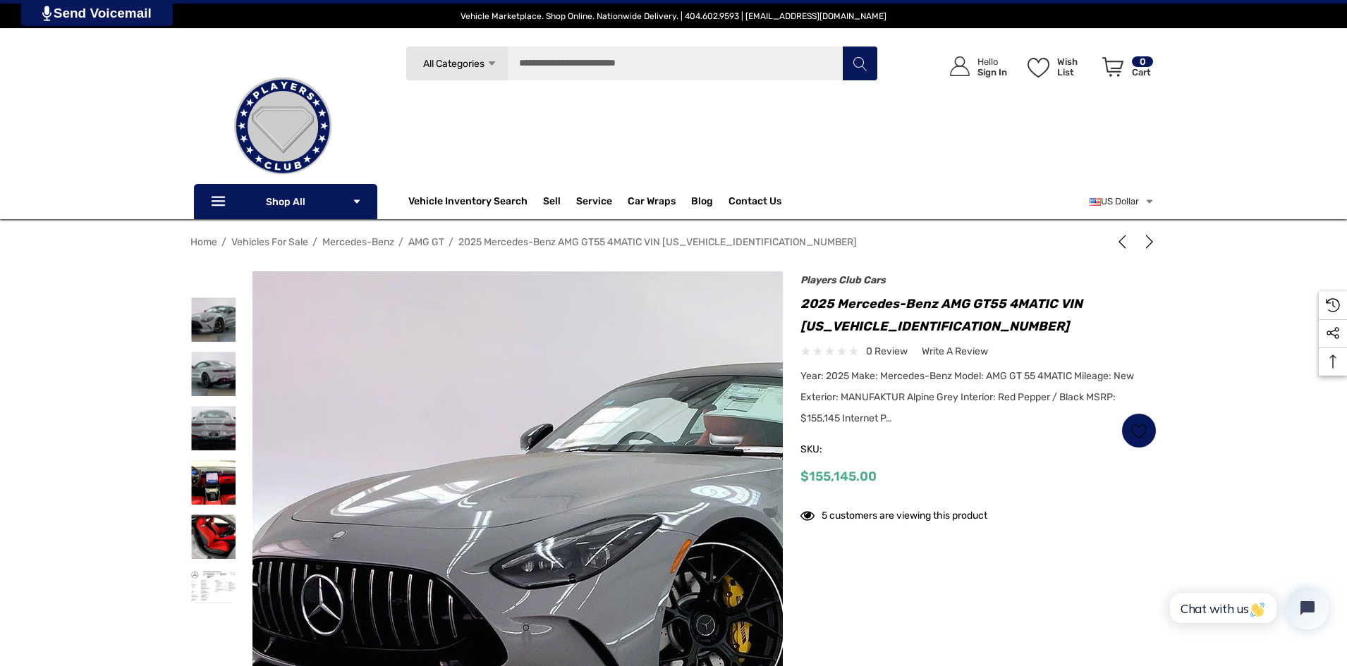
scroll to position [70, 0]
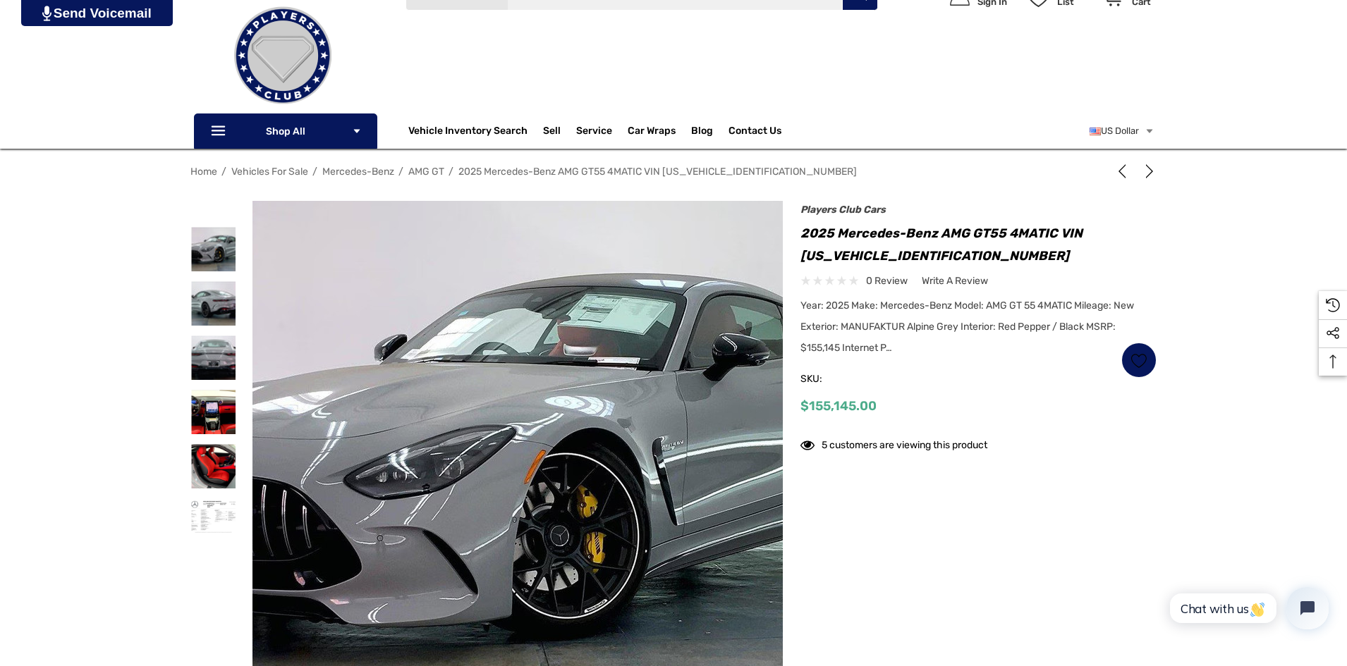
click at [572, 477] on img at bounding box center [502, 465] width 902 height 601
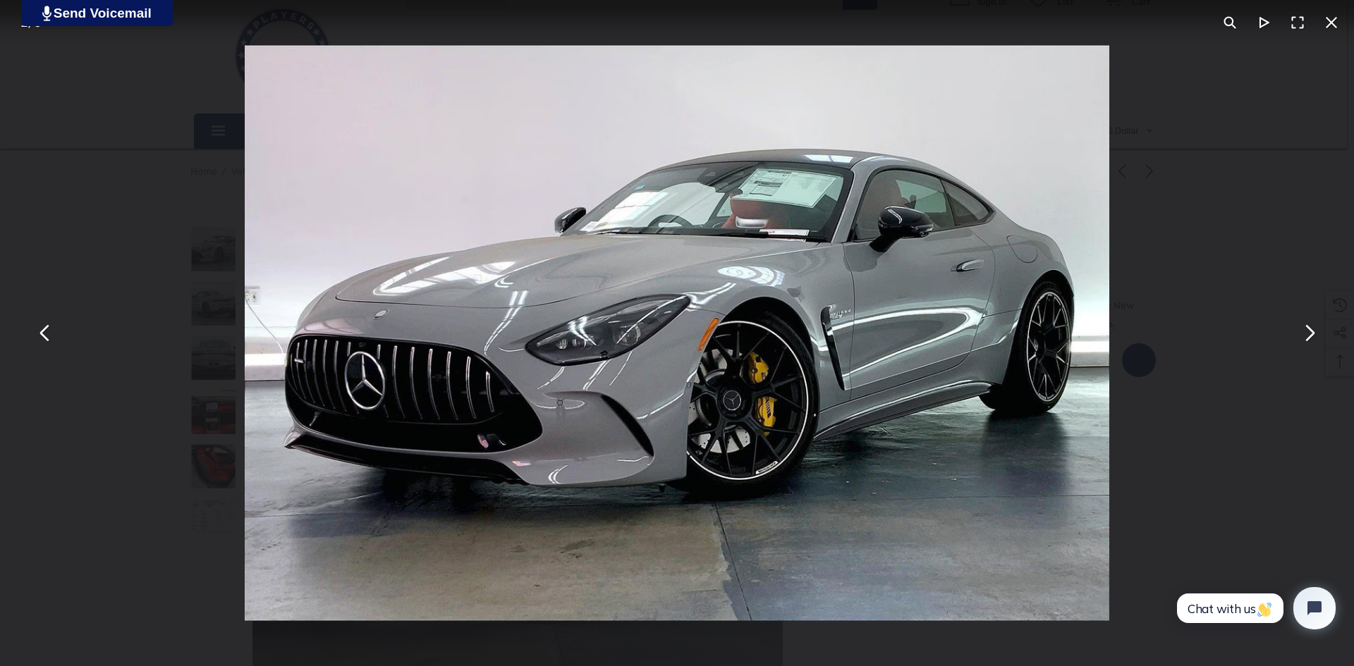
click at [63, 452] on div "You can close this modal content with the ESC key" at bounding box center [677, 333] width 1354 height 666
